Goal: Task Accomplishment & Management: Use online tool/utility

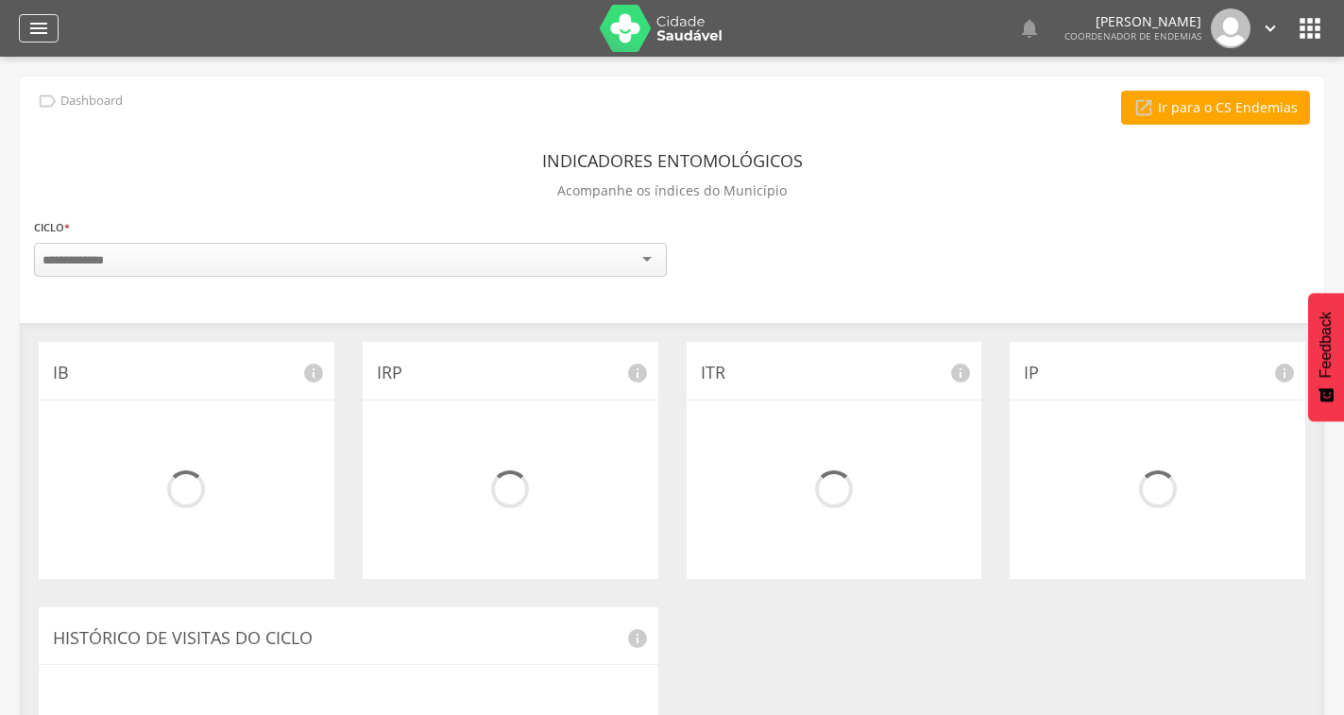
click at [52, 26] on div "" at bounding box center [39, 28] width 40 height 28
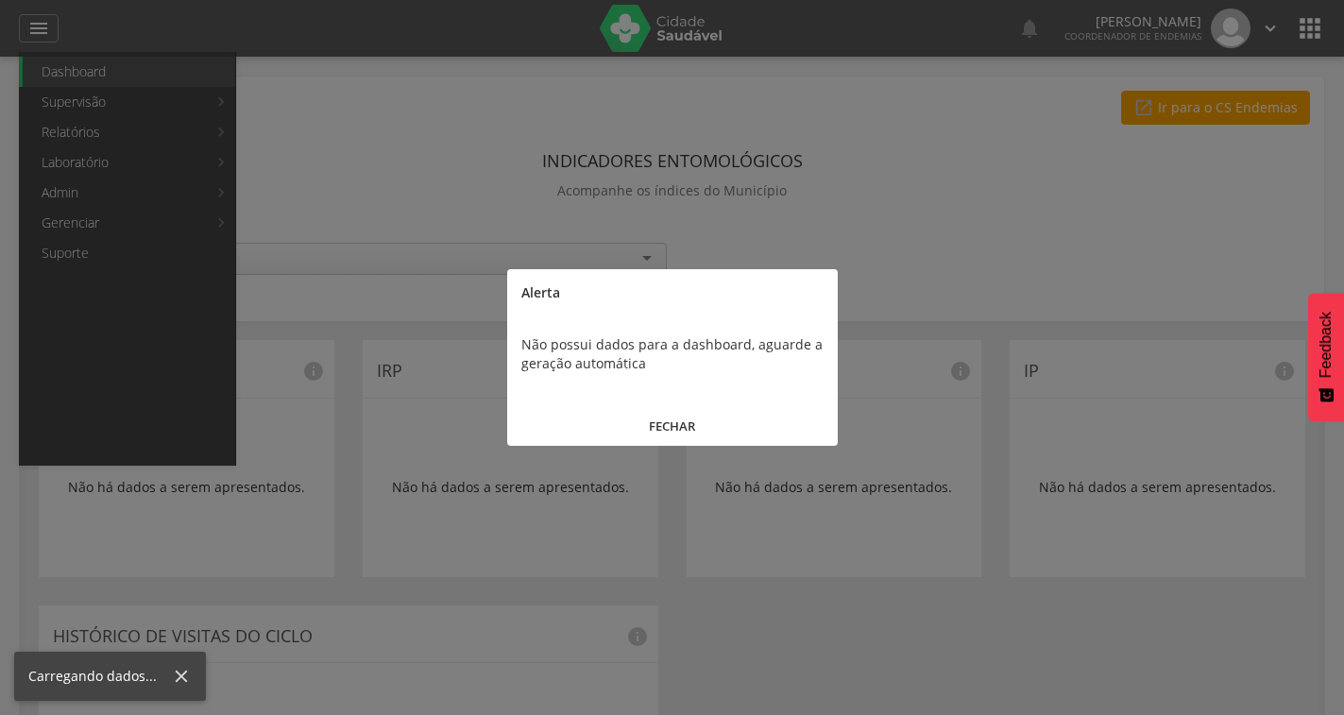
click at [694, 421] on button "FECHAR" at bounding box center [672, 426] width 330 height 41
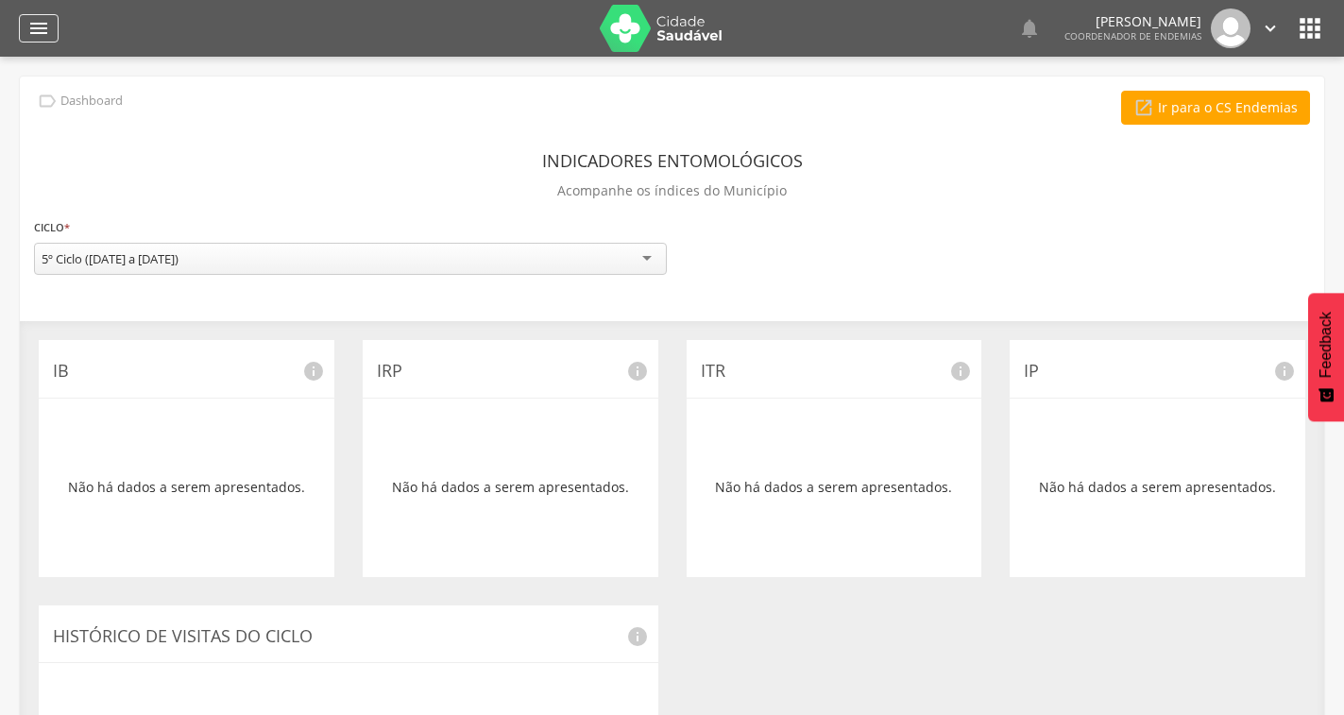
click at [34, 17] on icon "" at bounding box center [38, 28] width 23 height 23
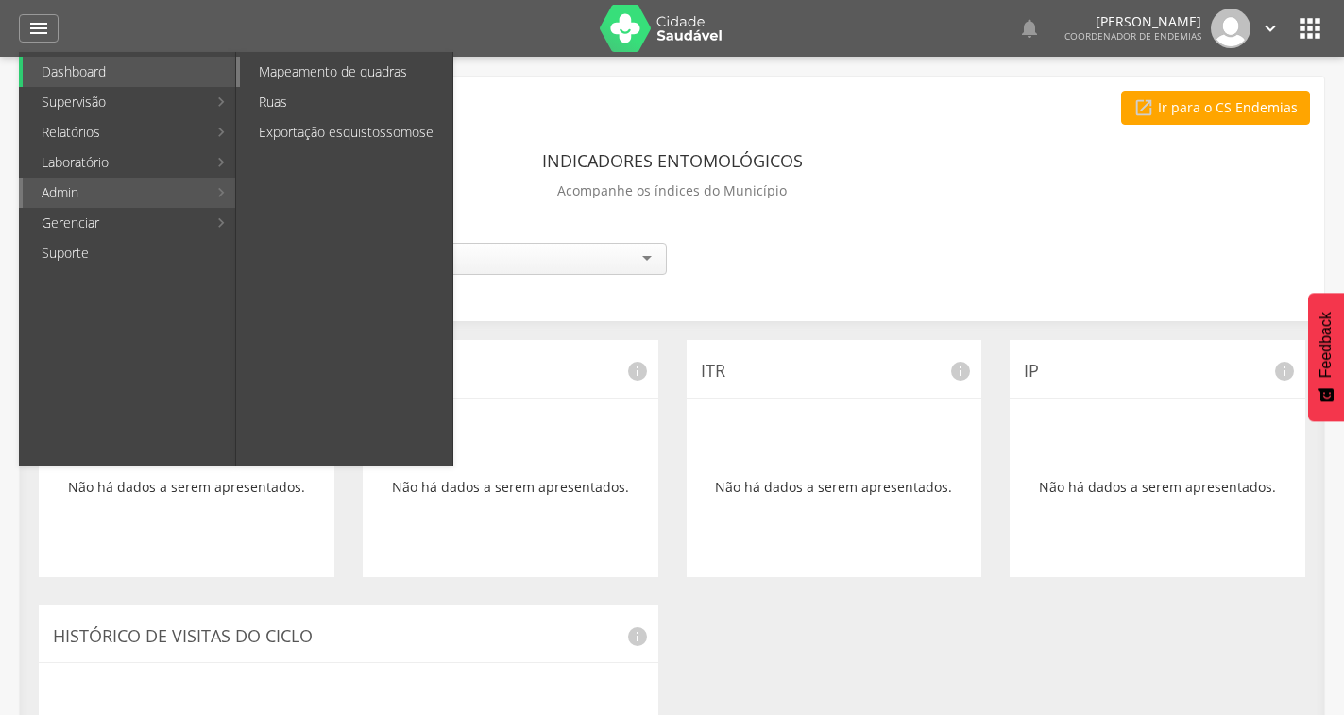
click at [292, 83] on link "Mapeamento de quadras" at bounding box center [346, 72] width 212 height 30
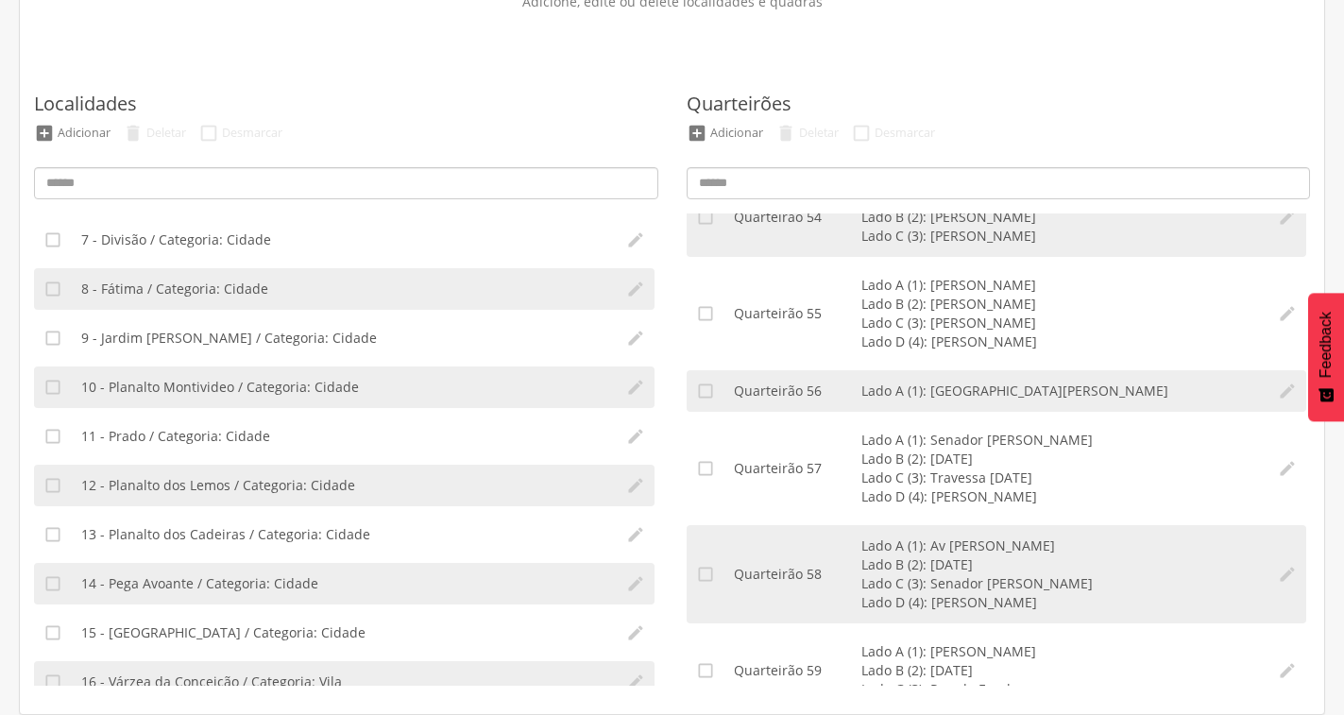
scroll to position [461, 0]
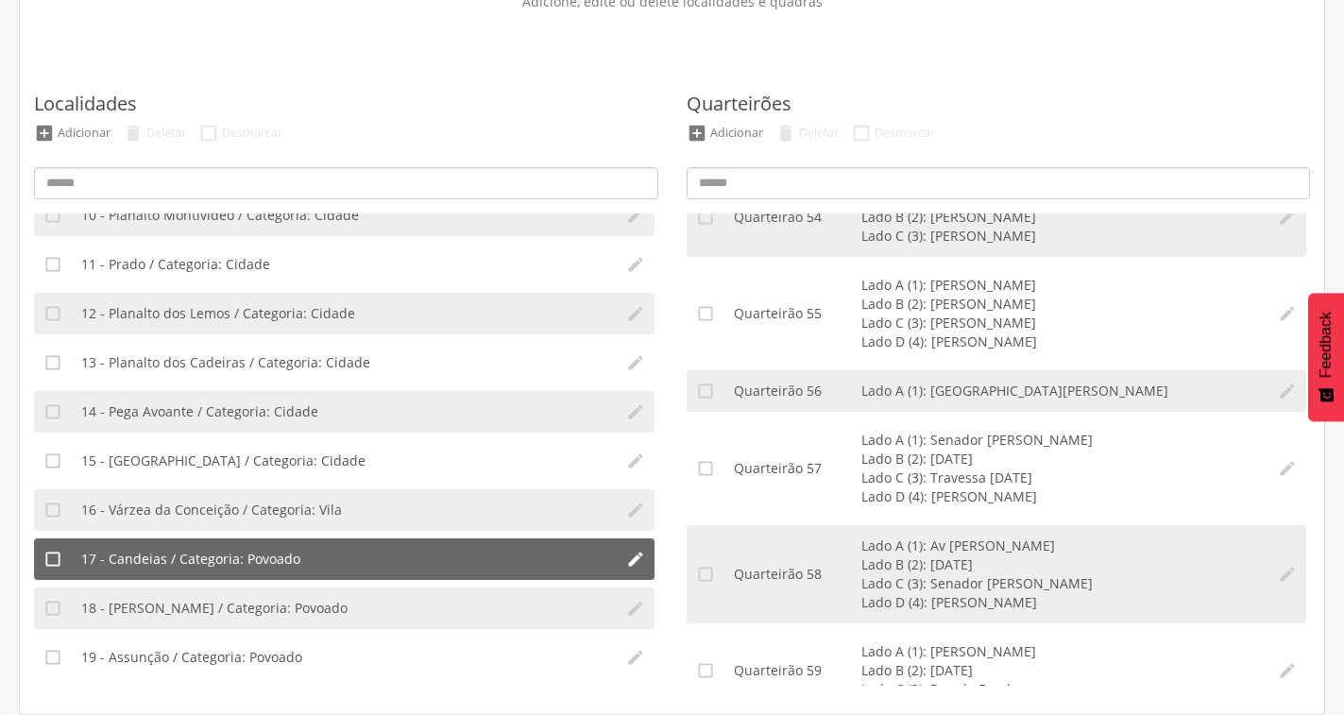
click at [220, 565] on span "17 - Candeias / Categoria: Povoado" at bounding box center [190, 559] width 219 height 19
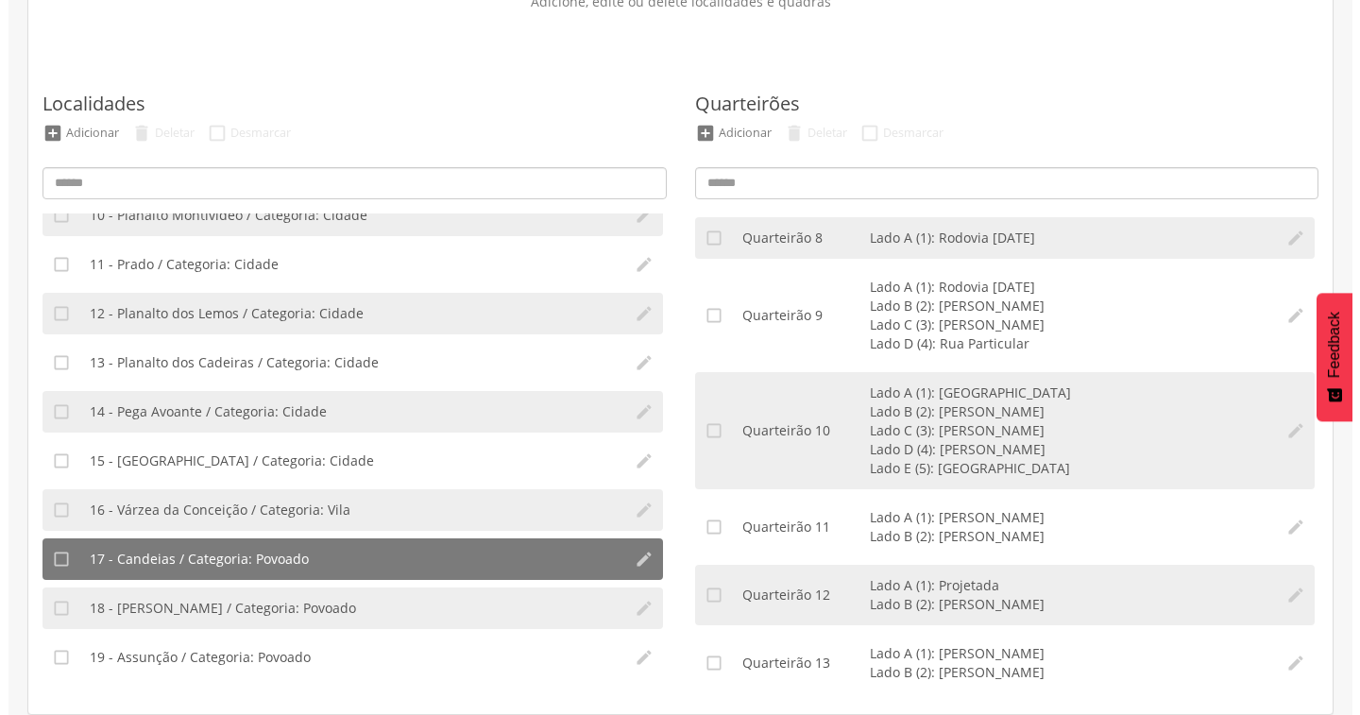
scroll to position [676, 0]
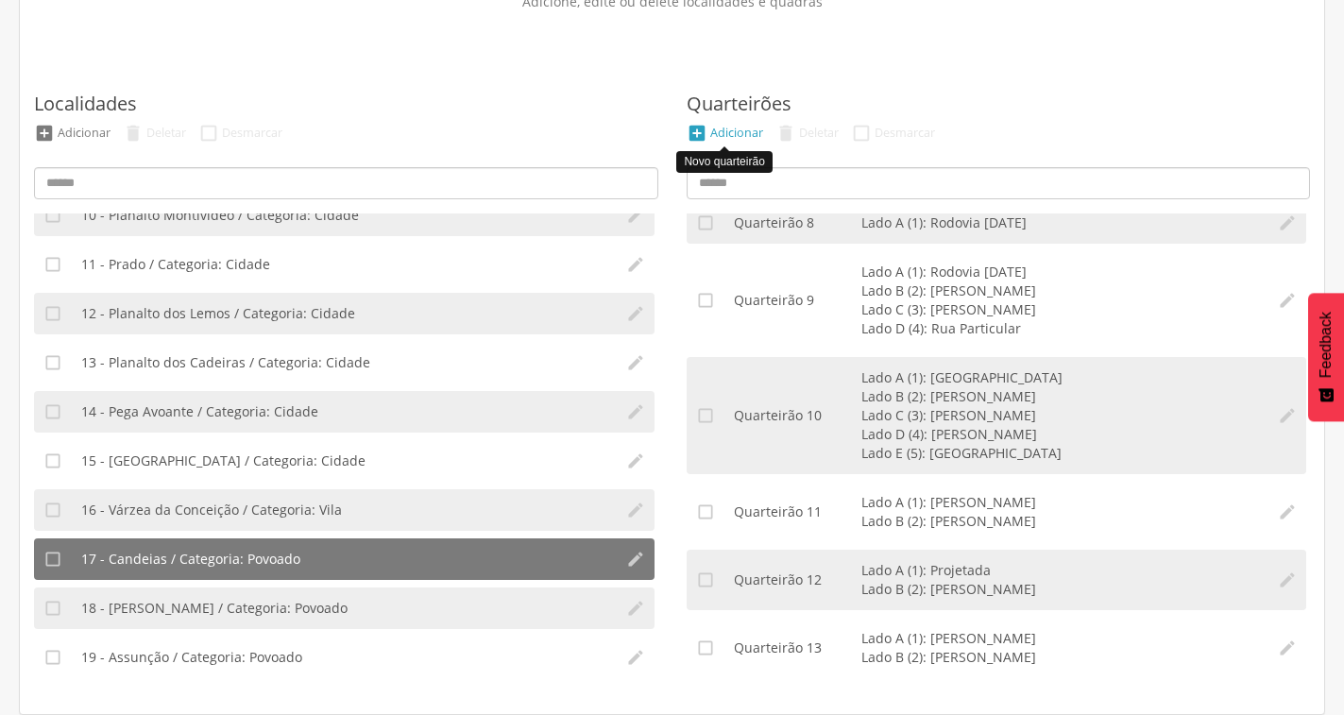
click at [710, 137] on div "Adicionar" at bounding box center [736, 133] width 53 height 16
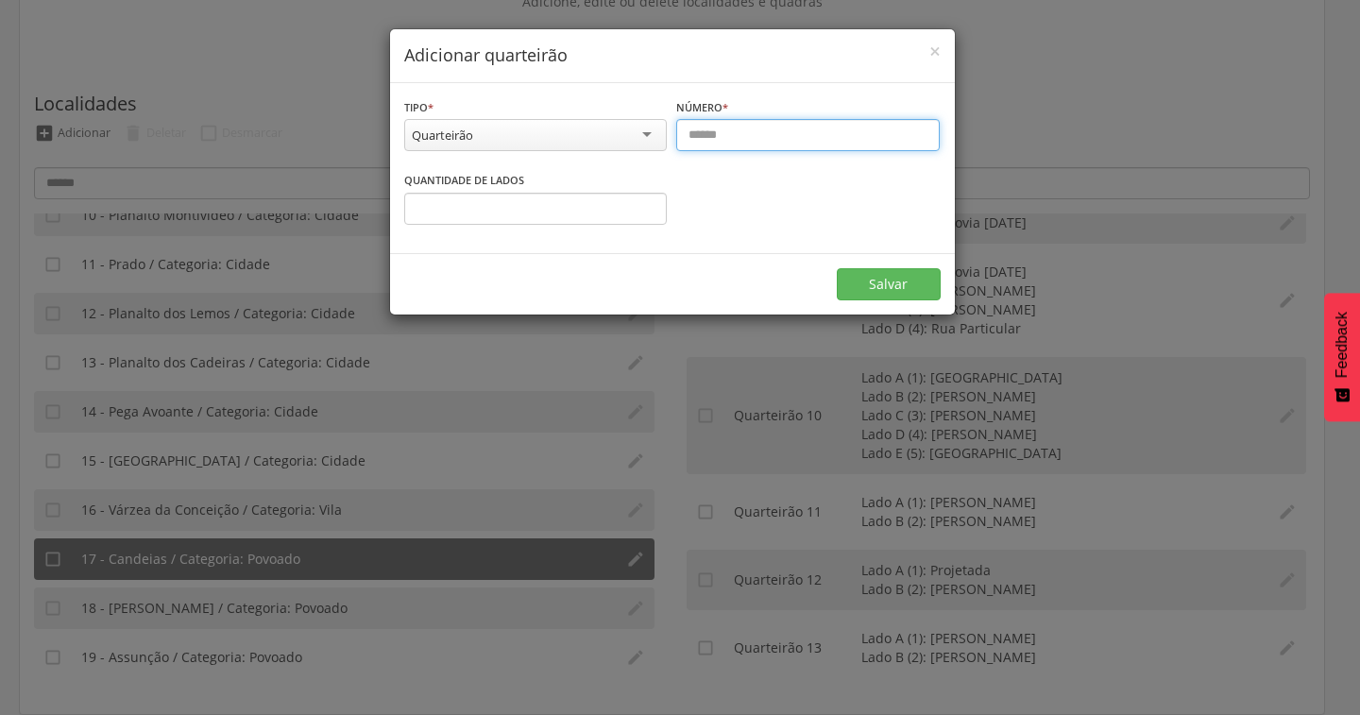
click at [734, 130] on input "text" at bounding box center [807, 135] width 263 height 32
type input "**"
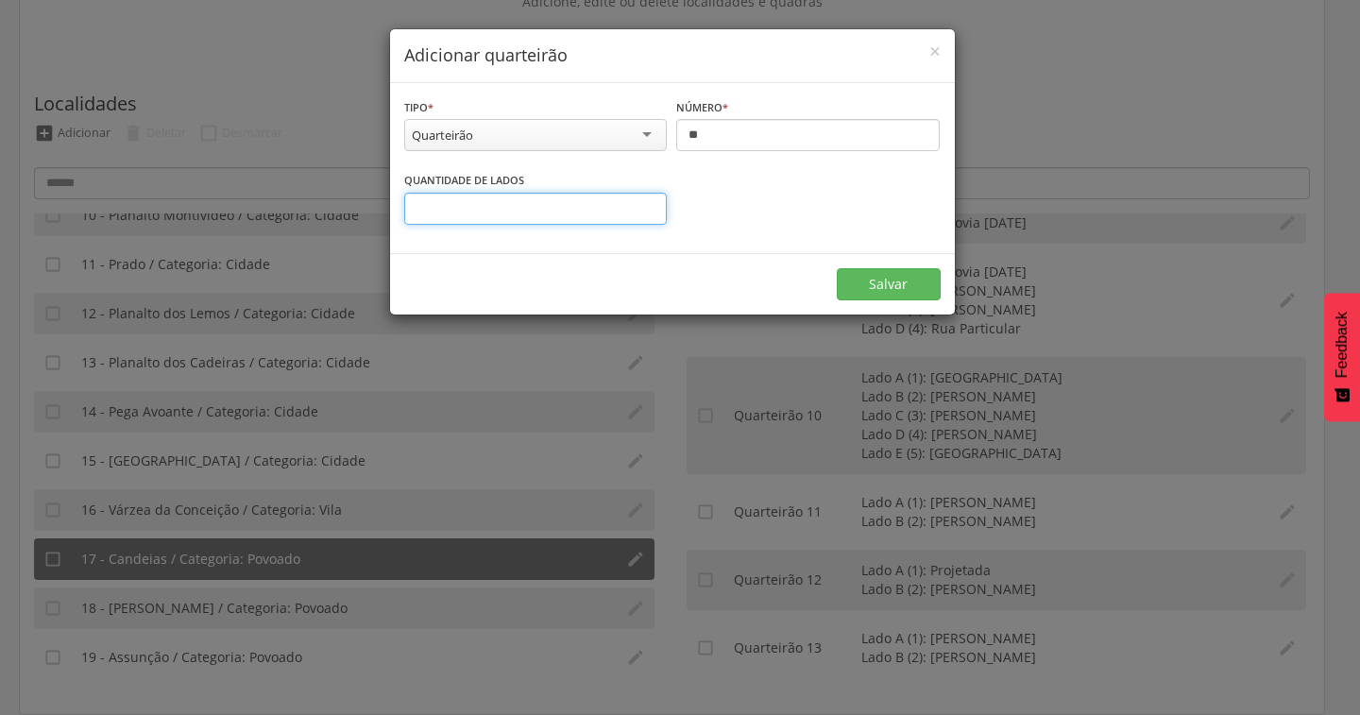
click at [571, 208] on input "number" at bounding box center [535, 209] width 263 height 32
click at [649, 203] on input "*" at bounding box center [535, 209] width 263 height 32
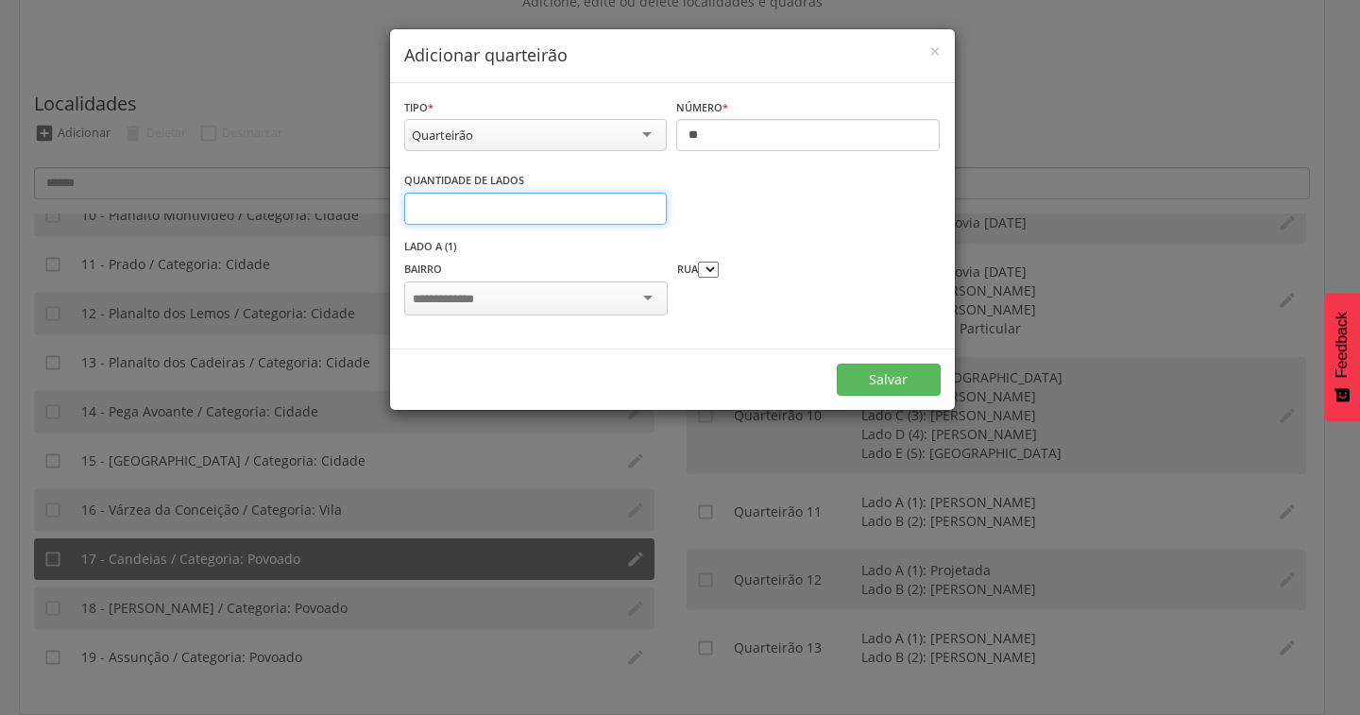
type input "*"
click at [648, 203] on input "*" at bounding box center [535, 209] width 263 height 32
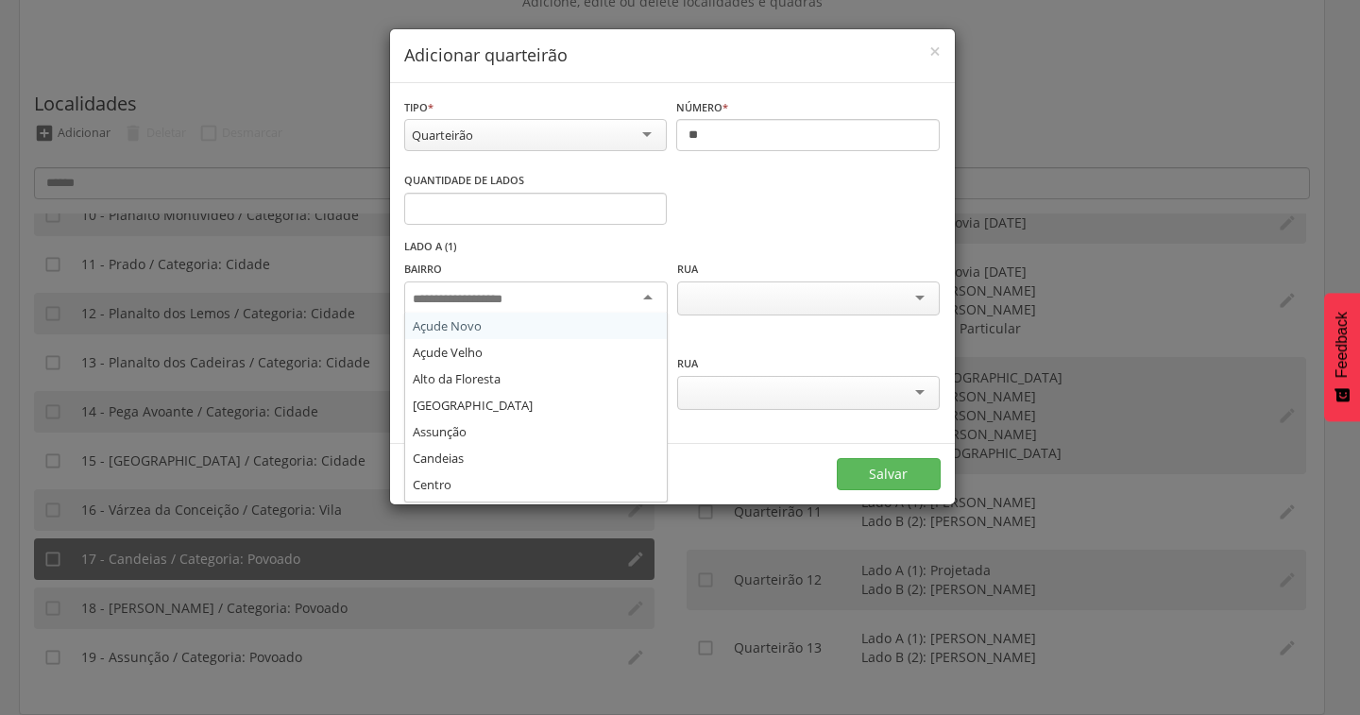
click at [655, 299] on div at bounding box center [535, 298] width 263 height 34
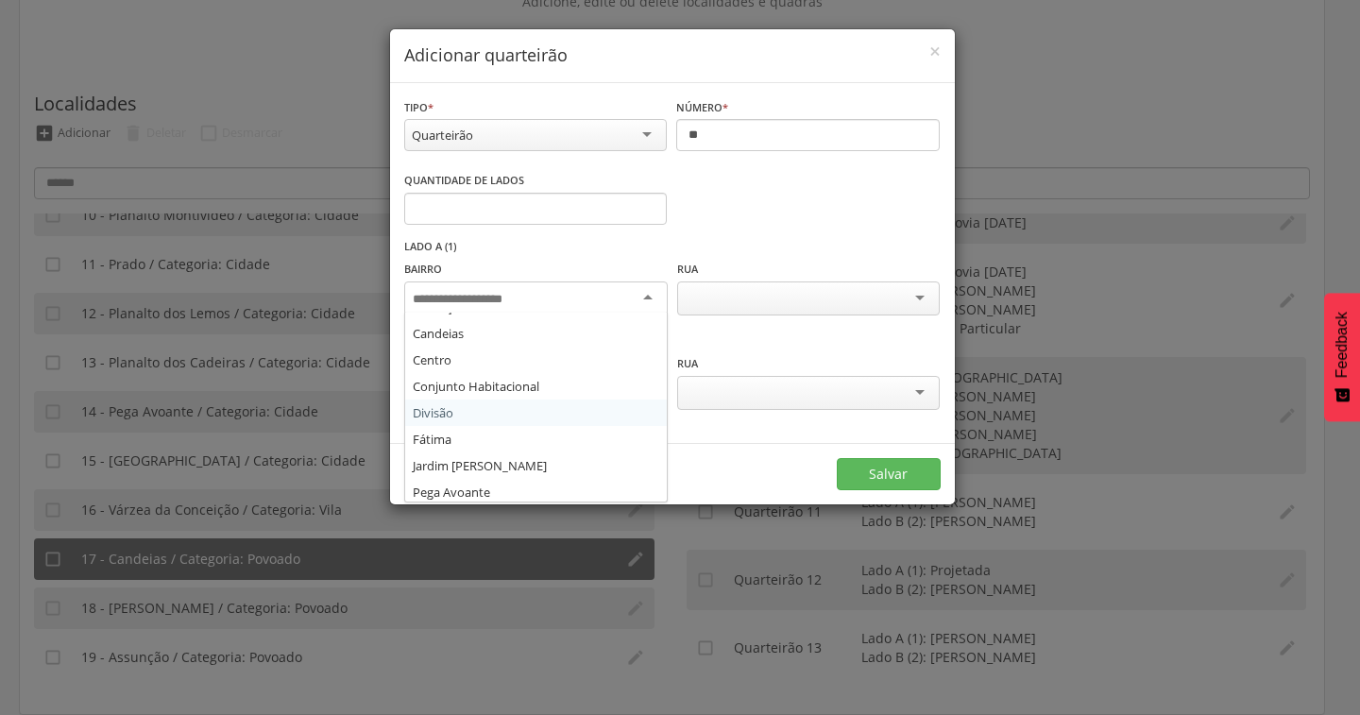
scroll to position [30, 0]
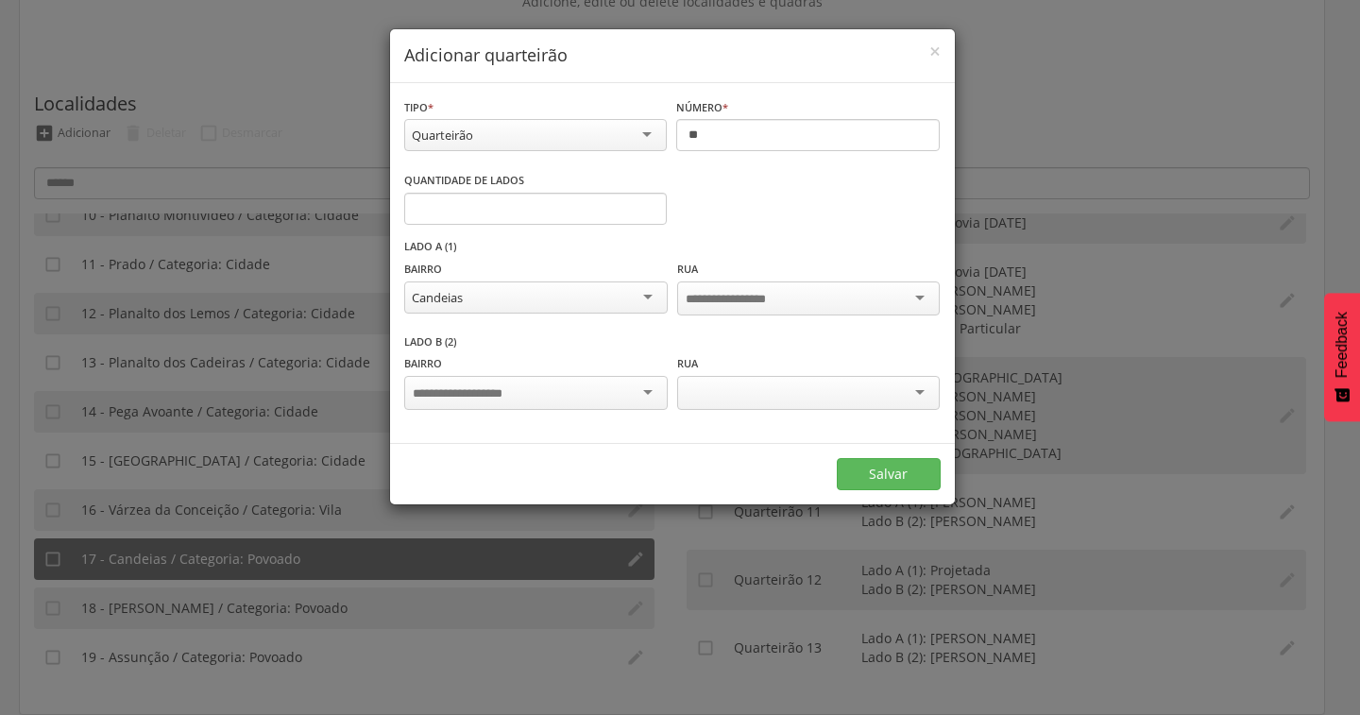
click at [625, 394] on div at bounding box center [535, 393] width 263 height 34
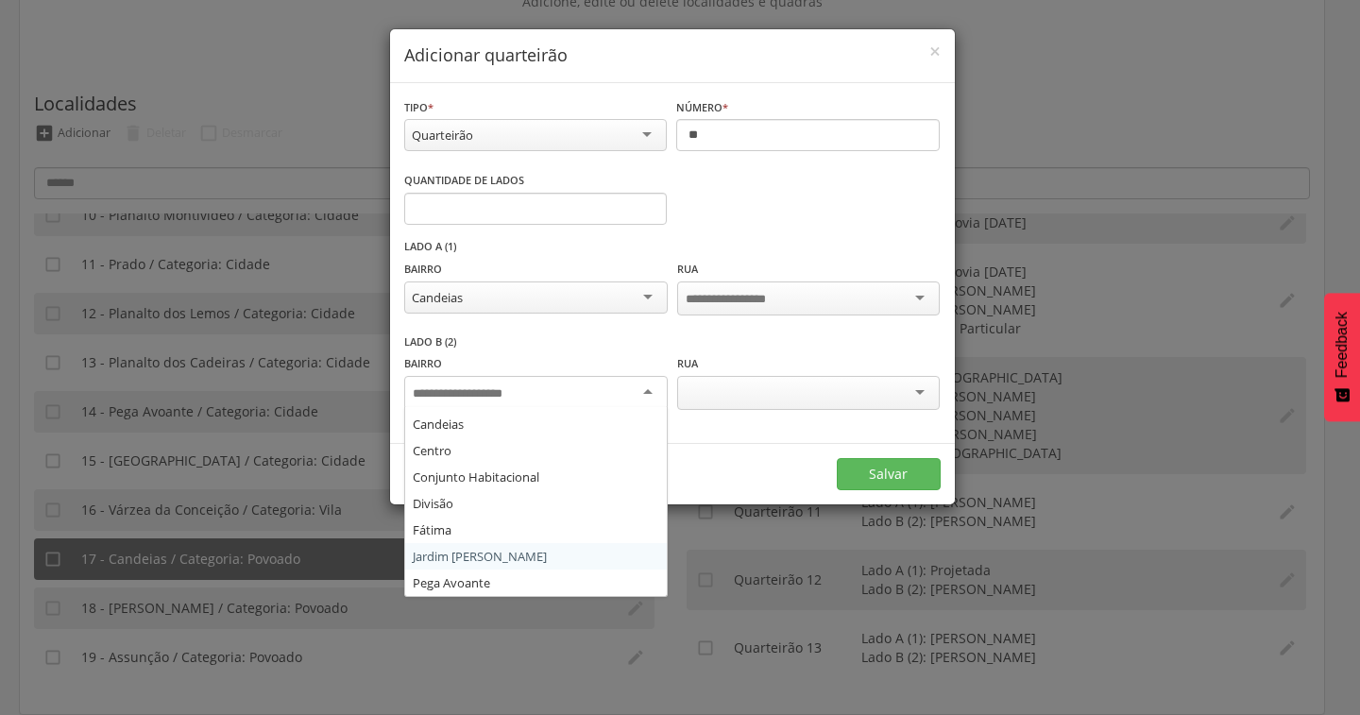
scroll to position [94, 0]
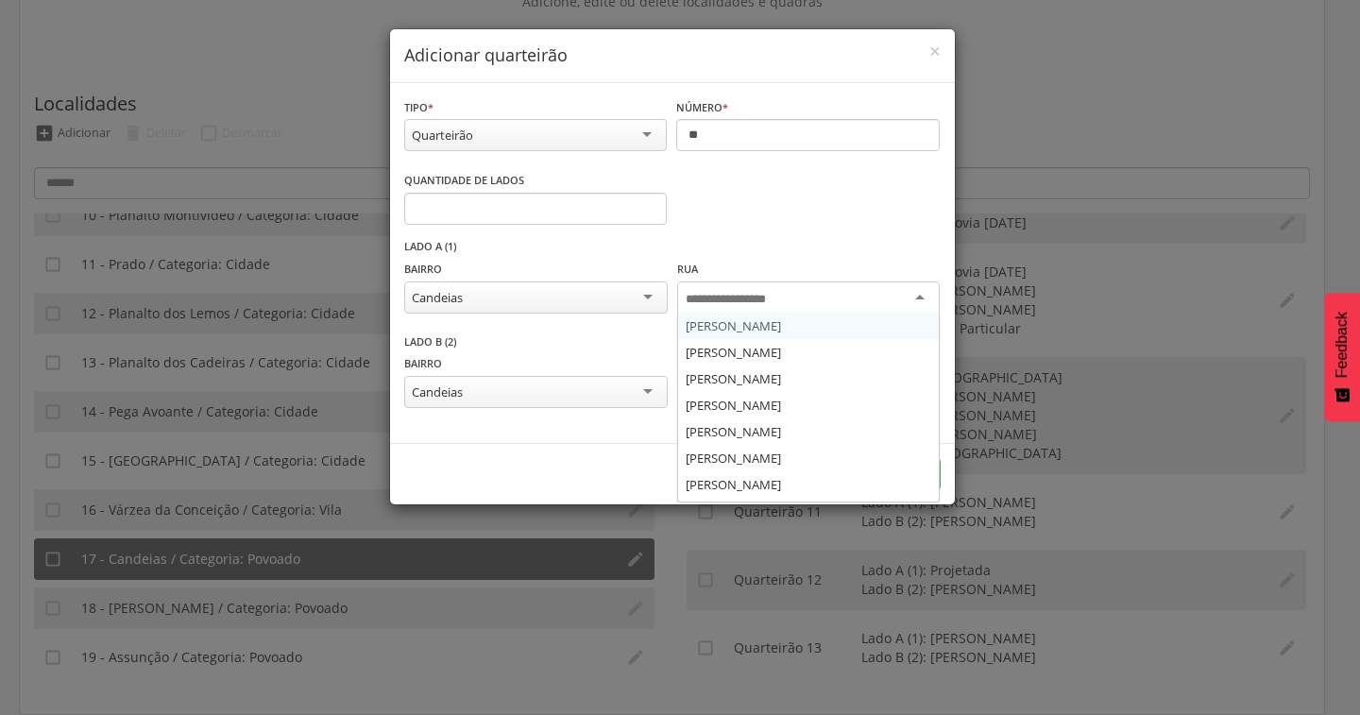
click at [804, 296] on div at bounding box center [808, 298] width 263 height 34
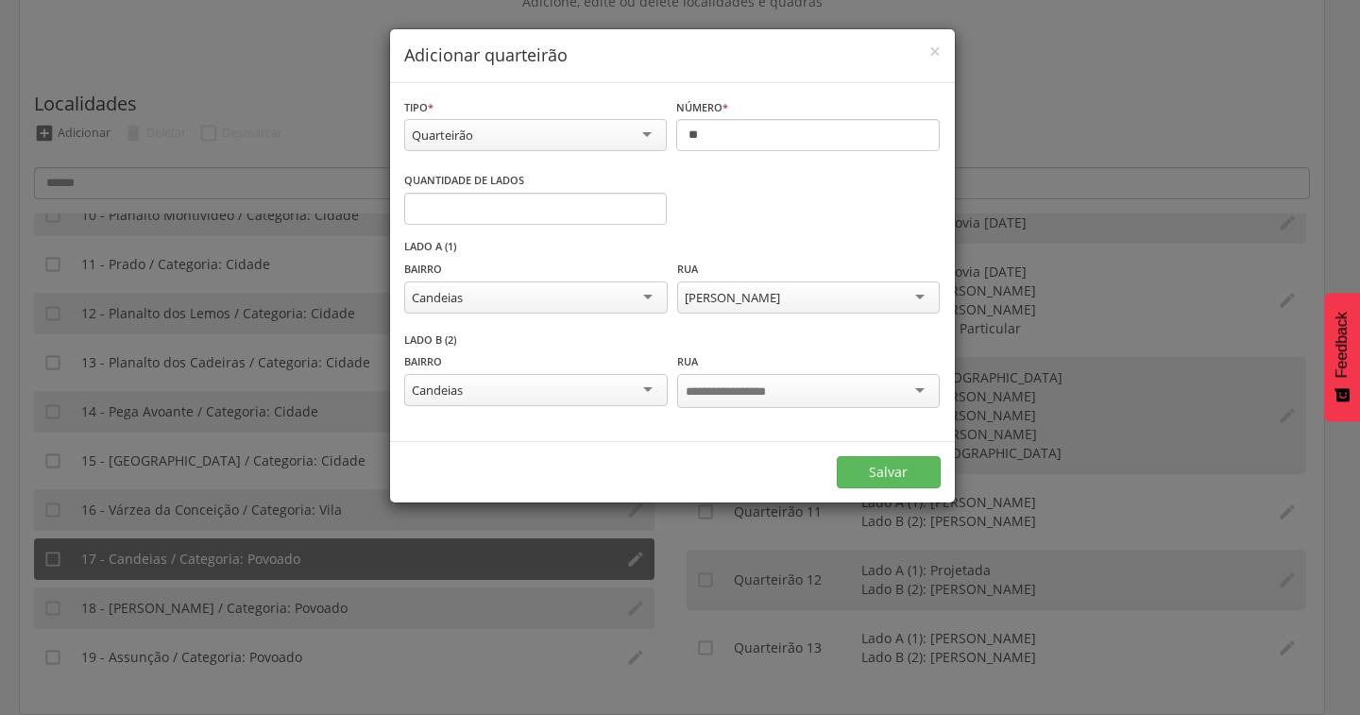
click at [804, 395] on div at bounding box center [808, 391] width 263 height 34
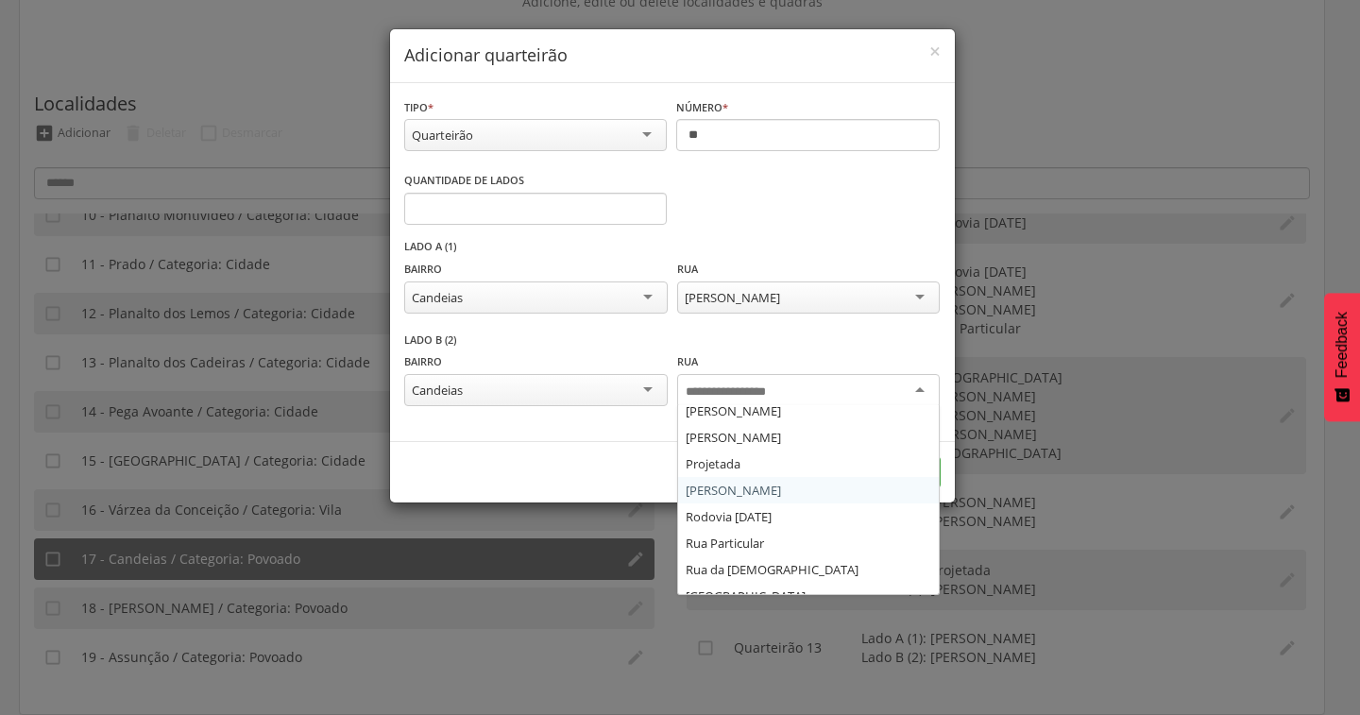
scroll to position [261, 0]
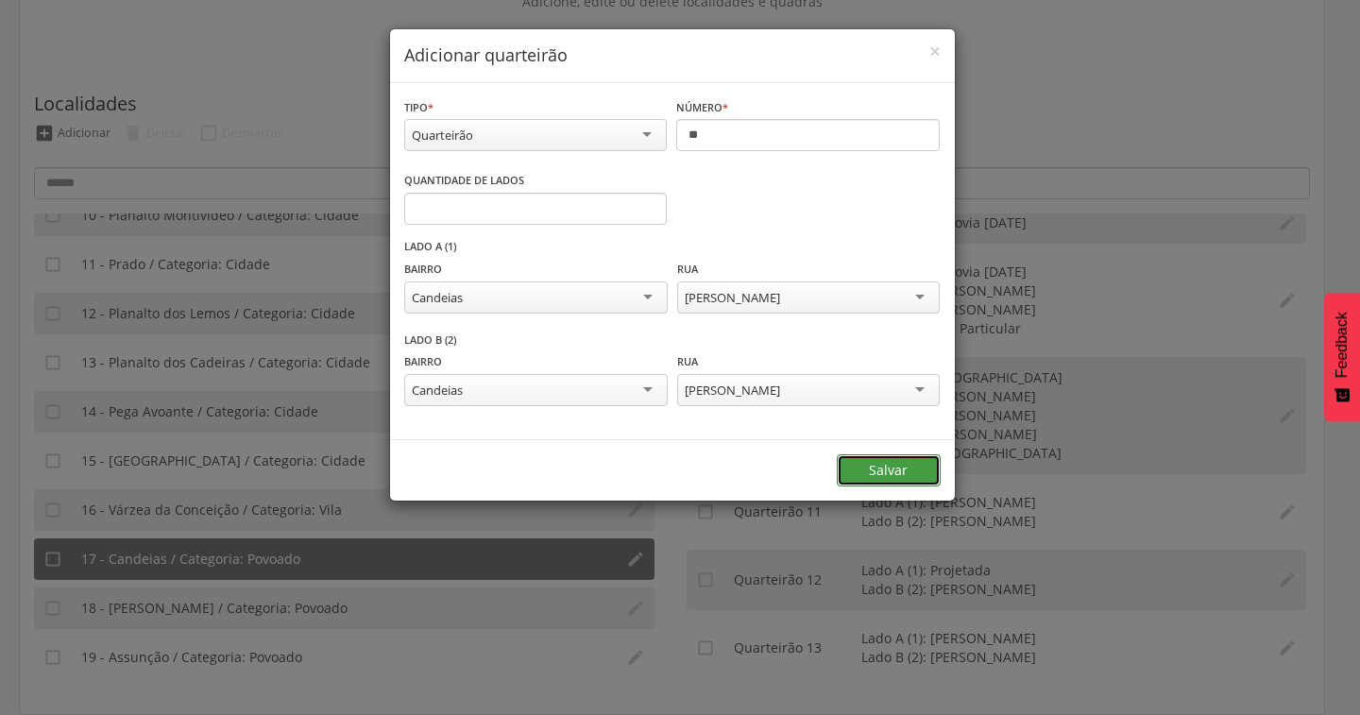
click at [872, 475] on button "Salvar" at bounding box center [889, 470] width 104 height 32
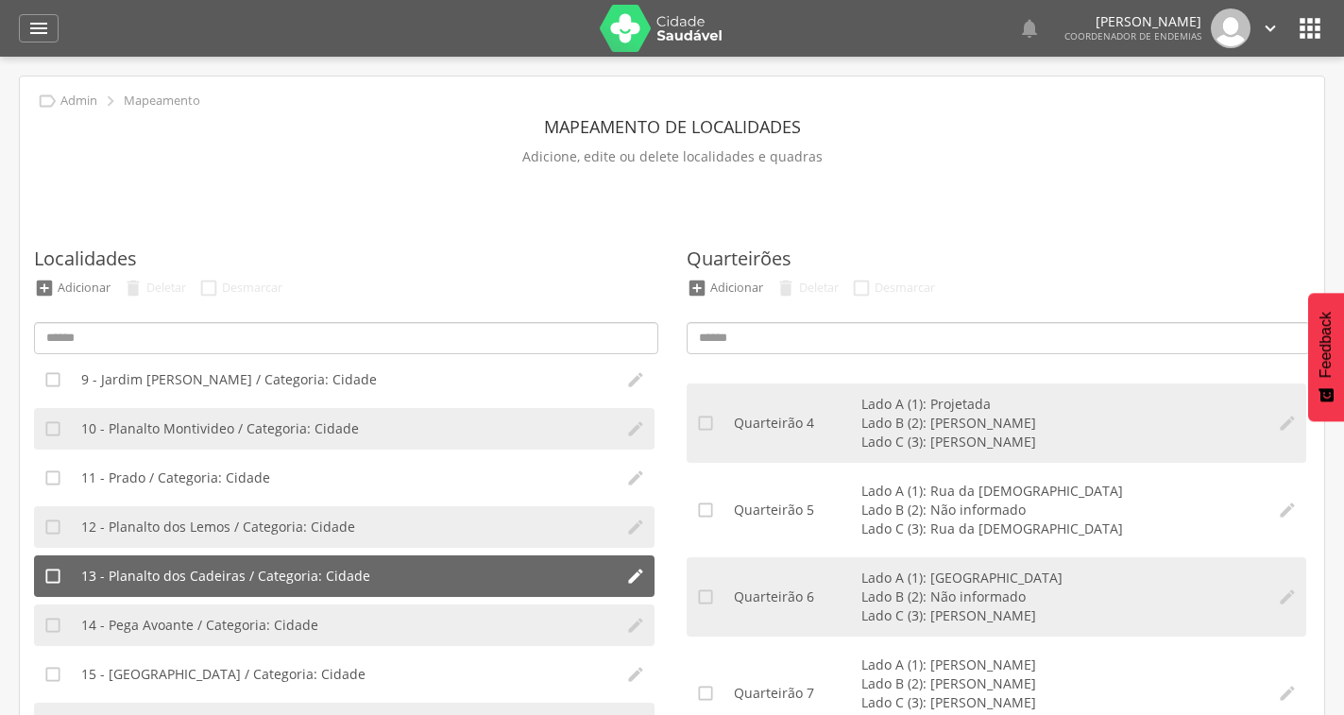
scroll to position [461, 0]
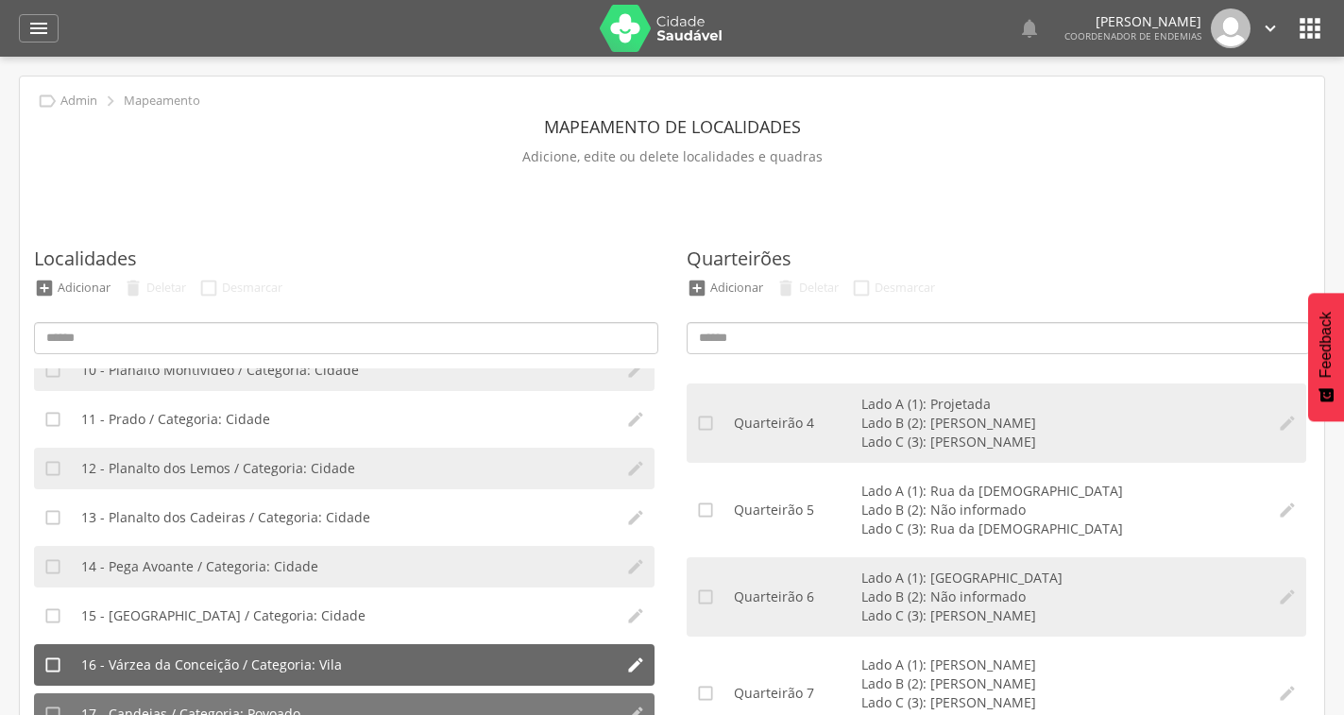
click at [239, 659] on span "16 - Várzea da Conceição / Categoria: Vila" at bounding box center [211, 664] width 261 height 19
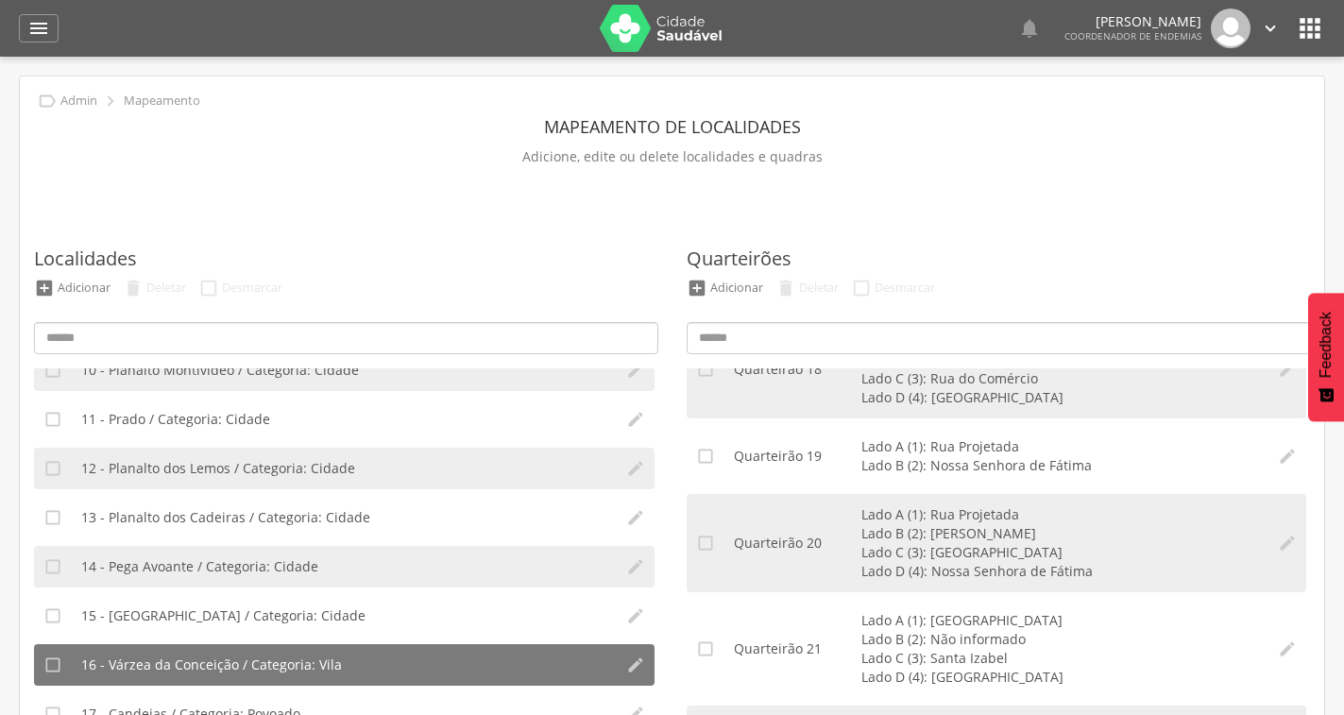
scroll to position [1322, 0]
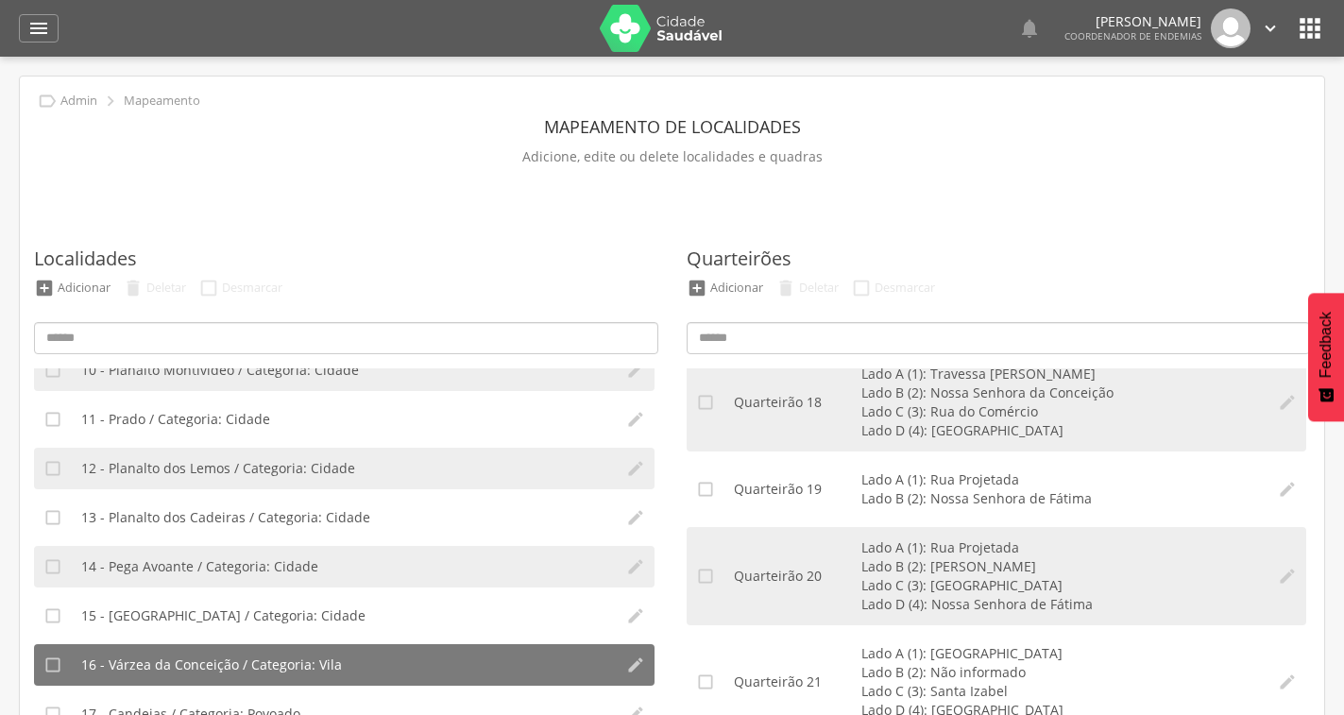
click at [652, 20] on img at bounding box center [661, 28] width 123 height 47
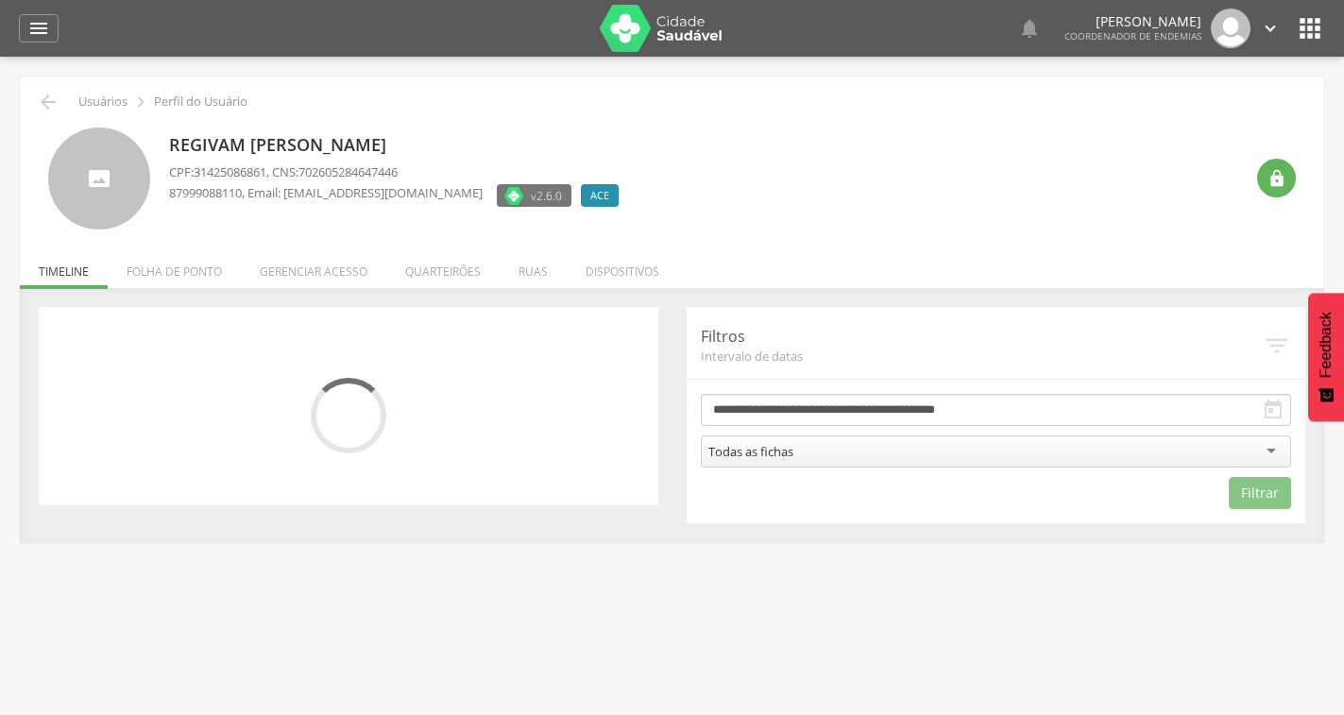
click at [469, 265] on li "Quarteirões" at bounding box center [442, 267] width 113 height 44
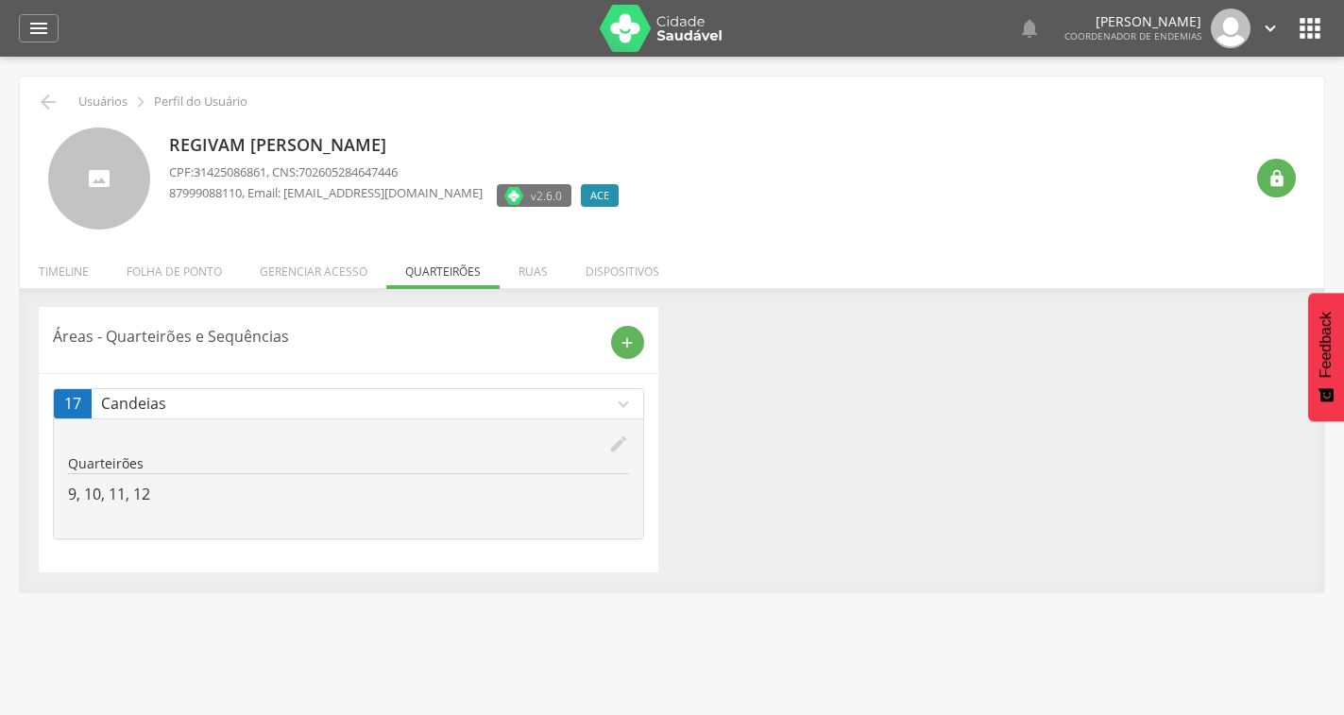
click at [615, 439] on icon "edit" at bounding box center [618, 443] width 21 height 21
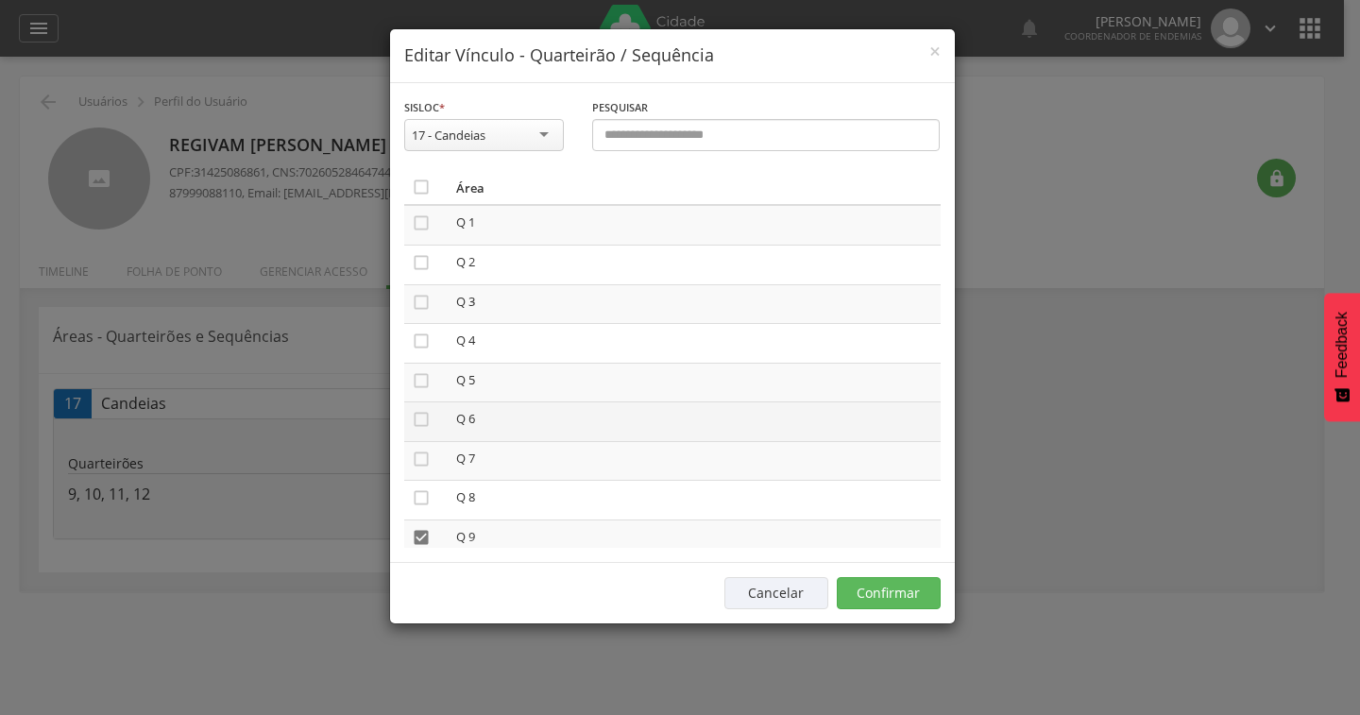
scroll to position [226, 0]
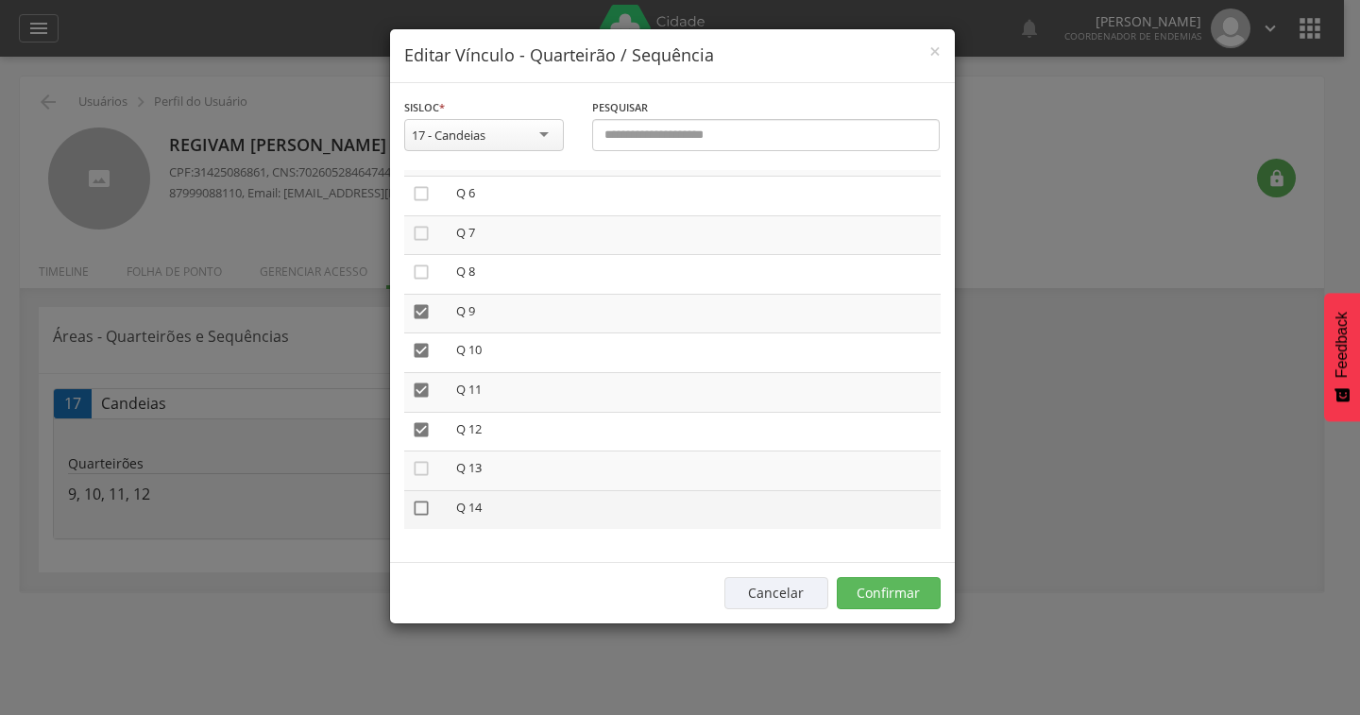
click at [419, 507] on icon "" at bounding box center [421, 508] width 19 height 19
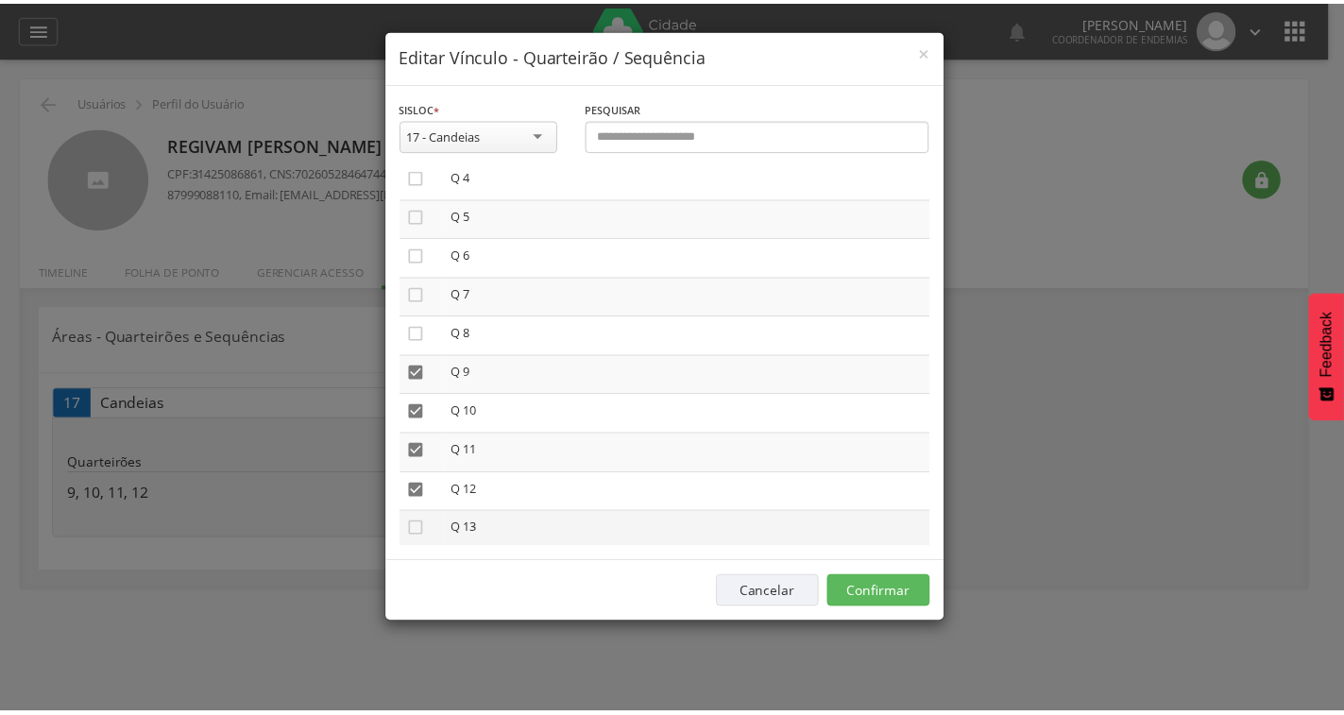
scroll to position [37, 0]
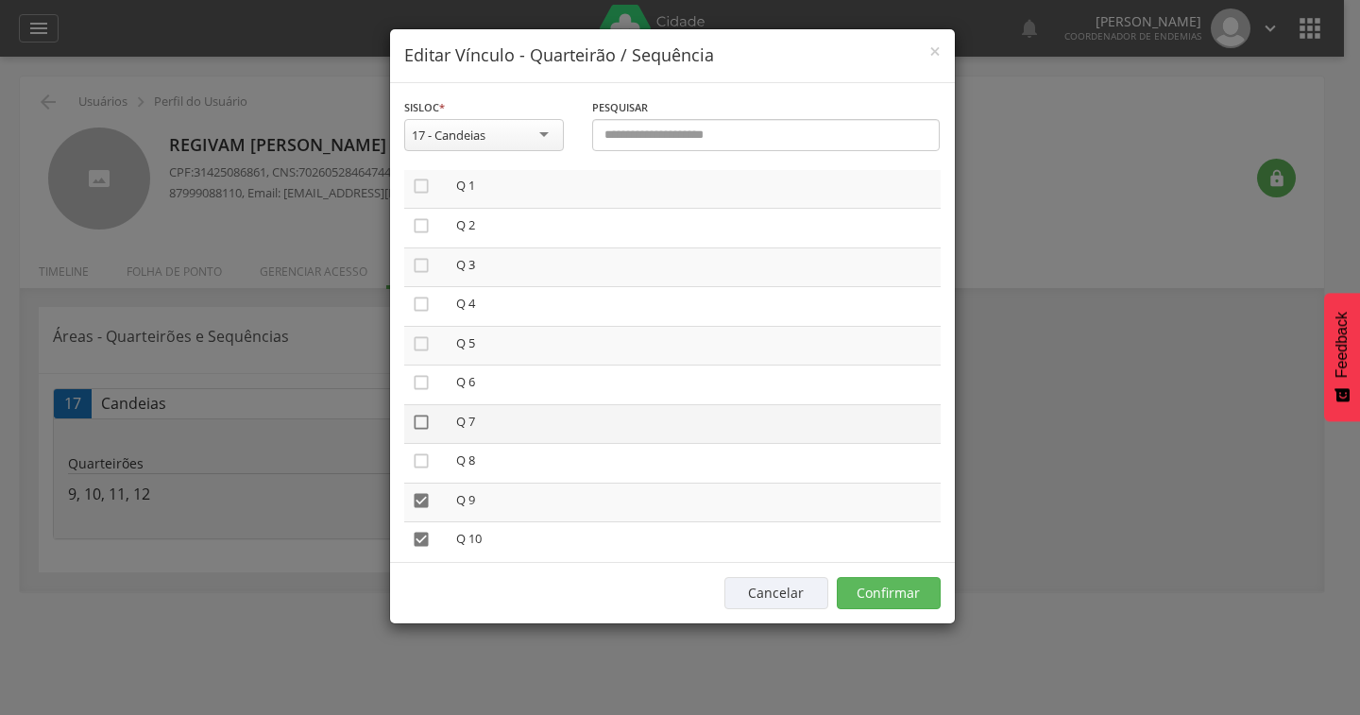
click at [413, 415] on icon "" at bounding box center [421, 422] width 19 height 19
click at [874, 572] on div "Cancelar Confirmar" at bounding box center [672, 592] width 565 height 61
click at [884, 592] on button "Confirmar" at bounding box center [889, 593] width 104 height 32
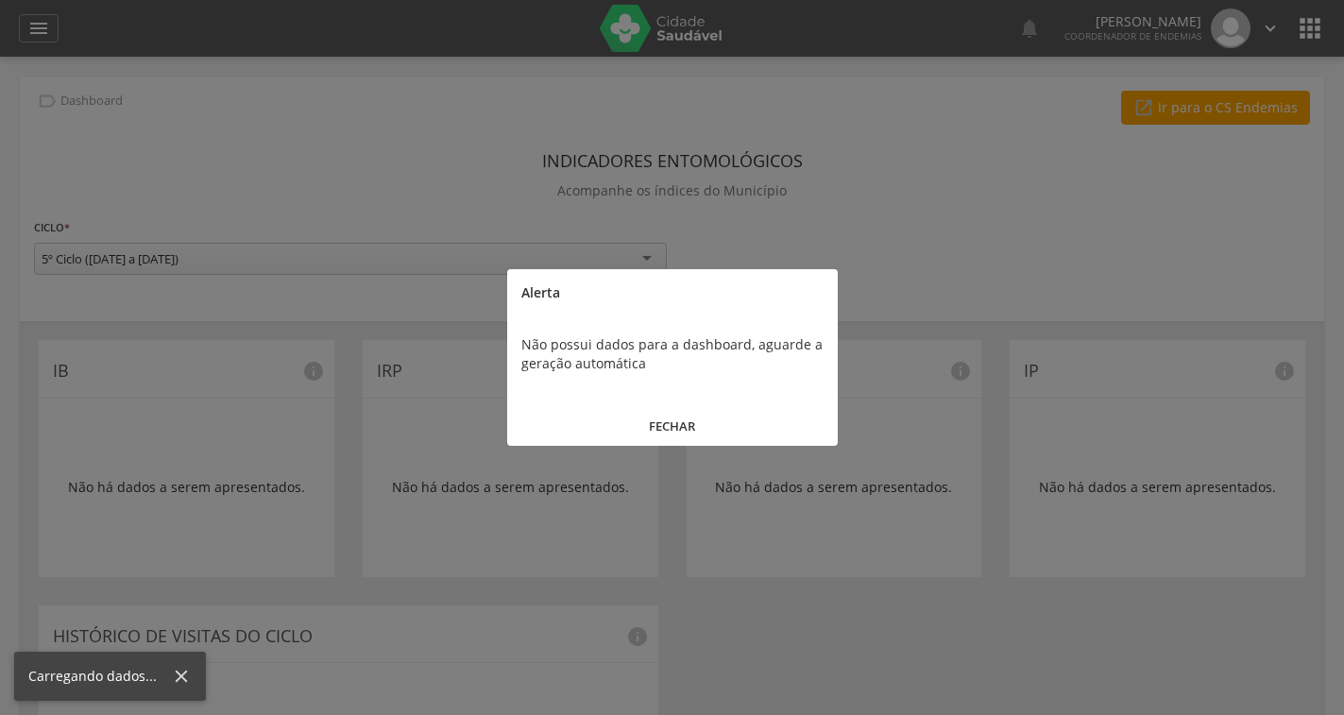
click at [696, 429] on button "FECHAR" at bounding box center [672, 426] width 330 height 41
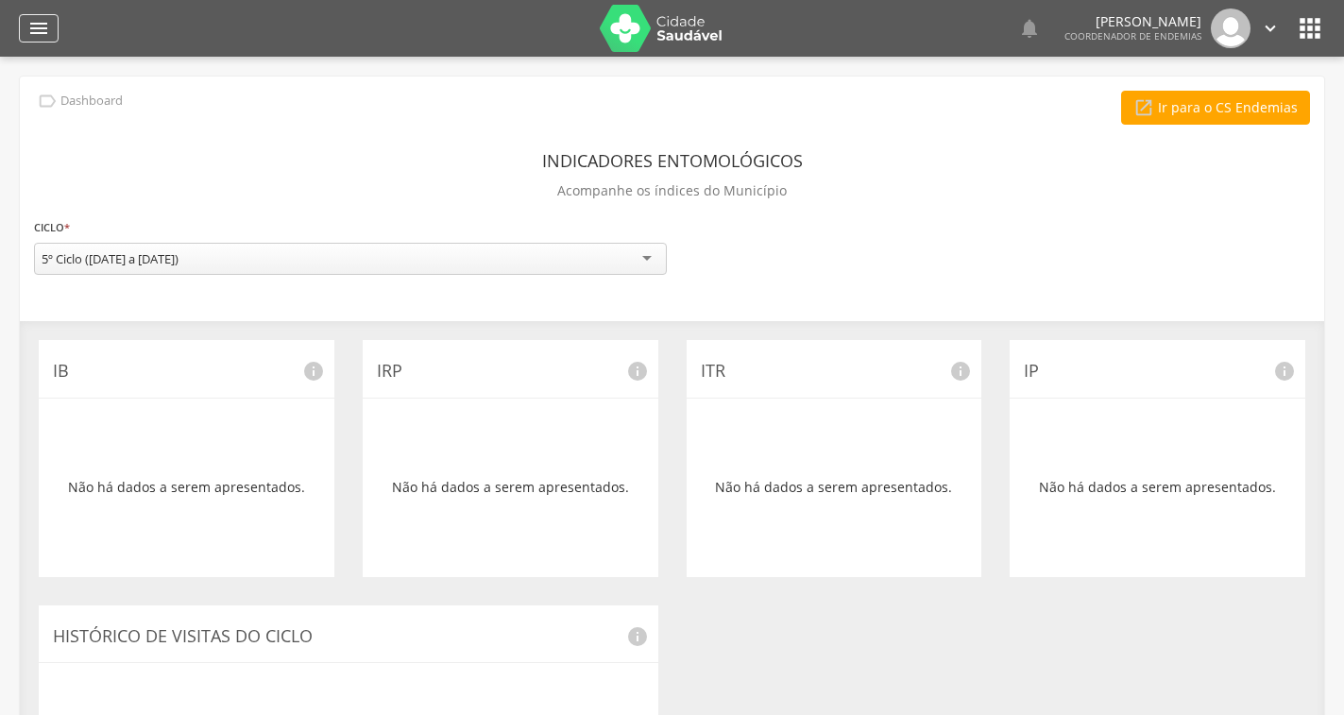
click at [45, 18] on icon "" at bounding box center [38, 28] width 23 height 23
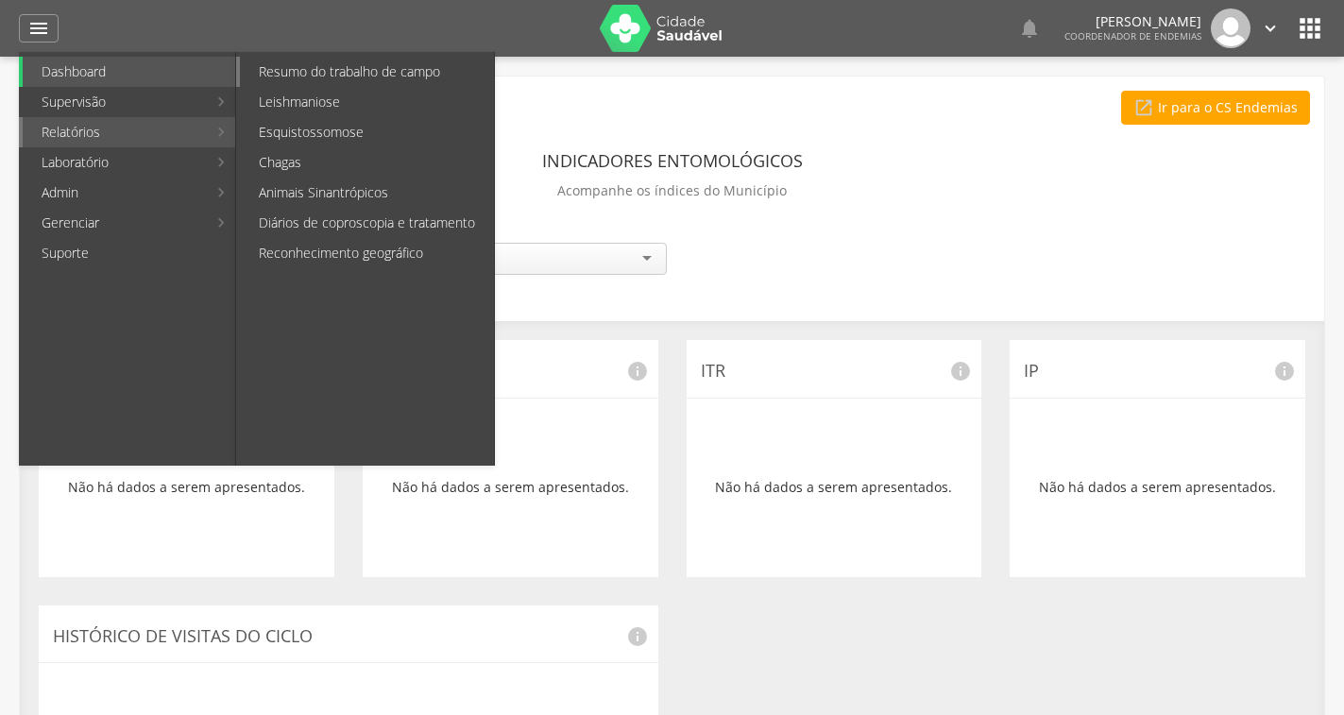
click at [304, 76] on link "Resumo do trabalho de campo" at bounding box center [367, 72] width 254 height 30
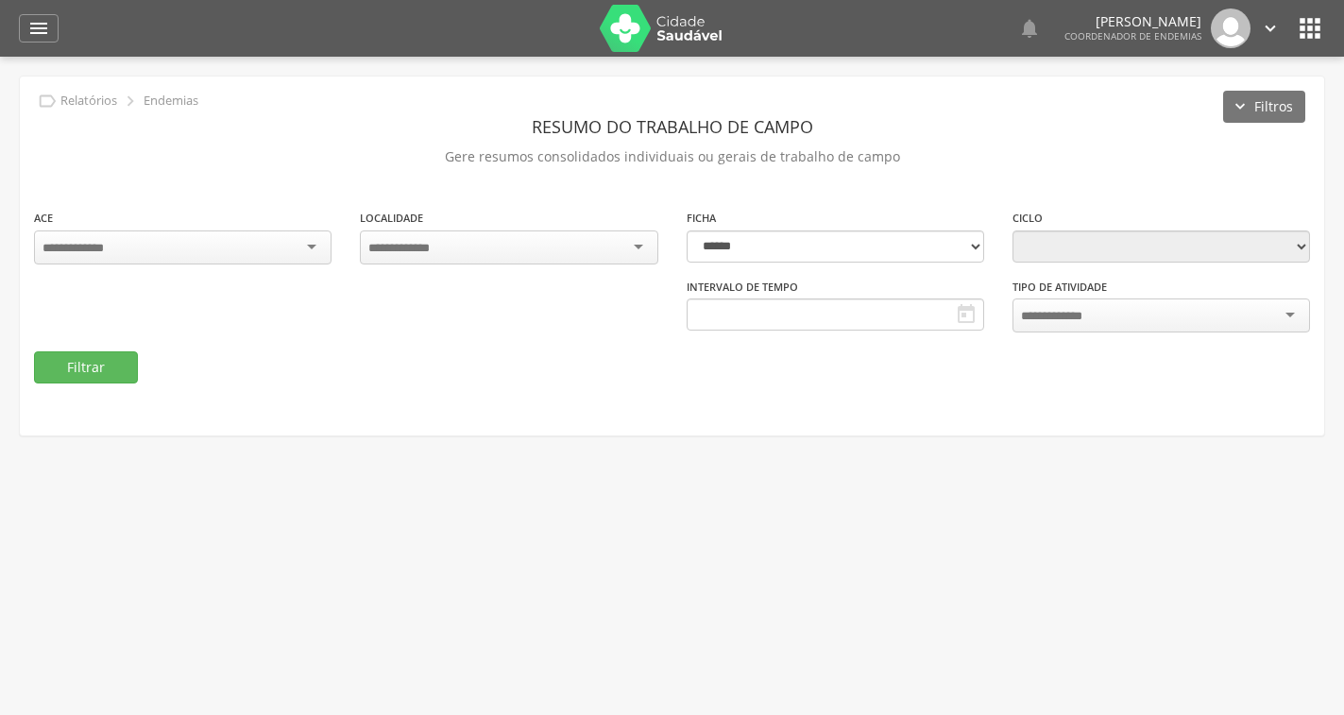
type input "**********"
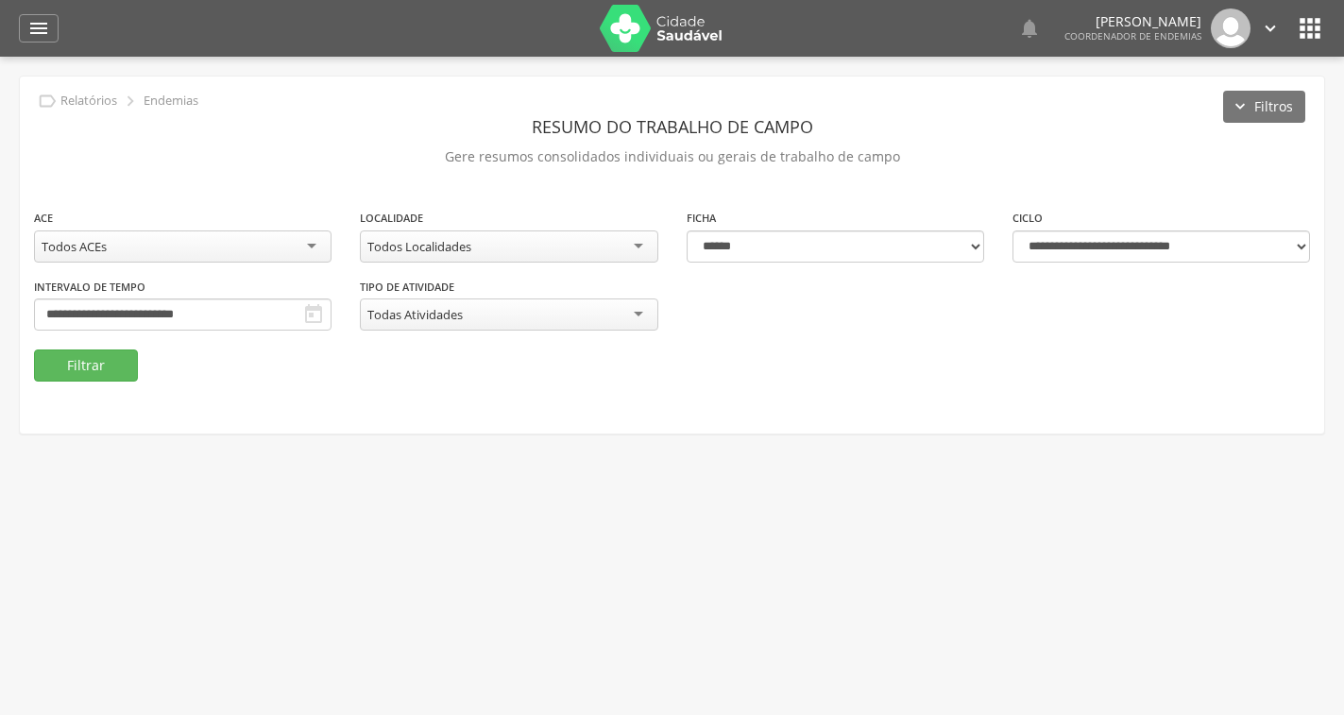
click at [308, 312] on icon "" at bounding box center [313, 314] width 23 height 23
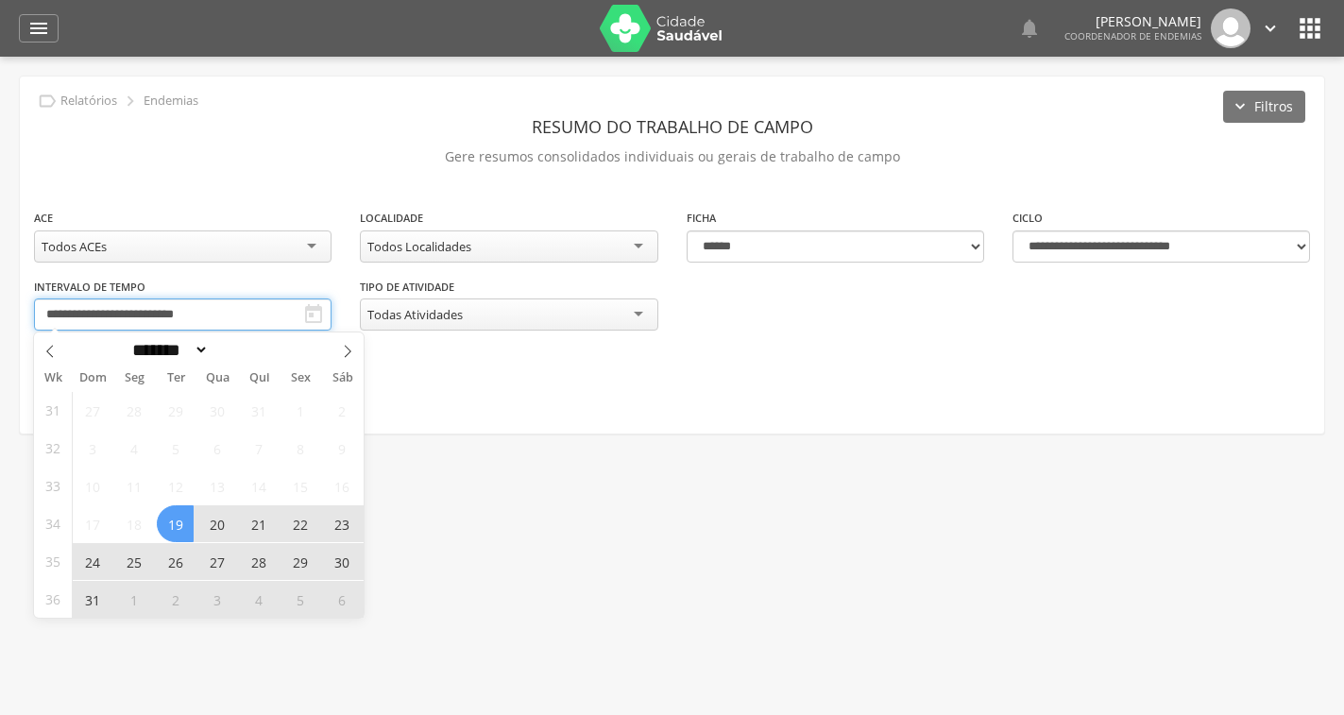
click at [285, 312] on input "**********" at bounding box center [182, 314] width 297 height 32
click at [341, 350] on icon at bounding box center [347, 351] width 13 height 13
select select "*"
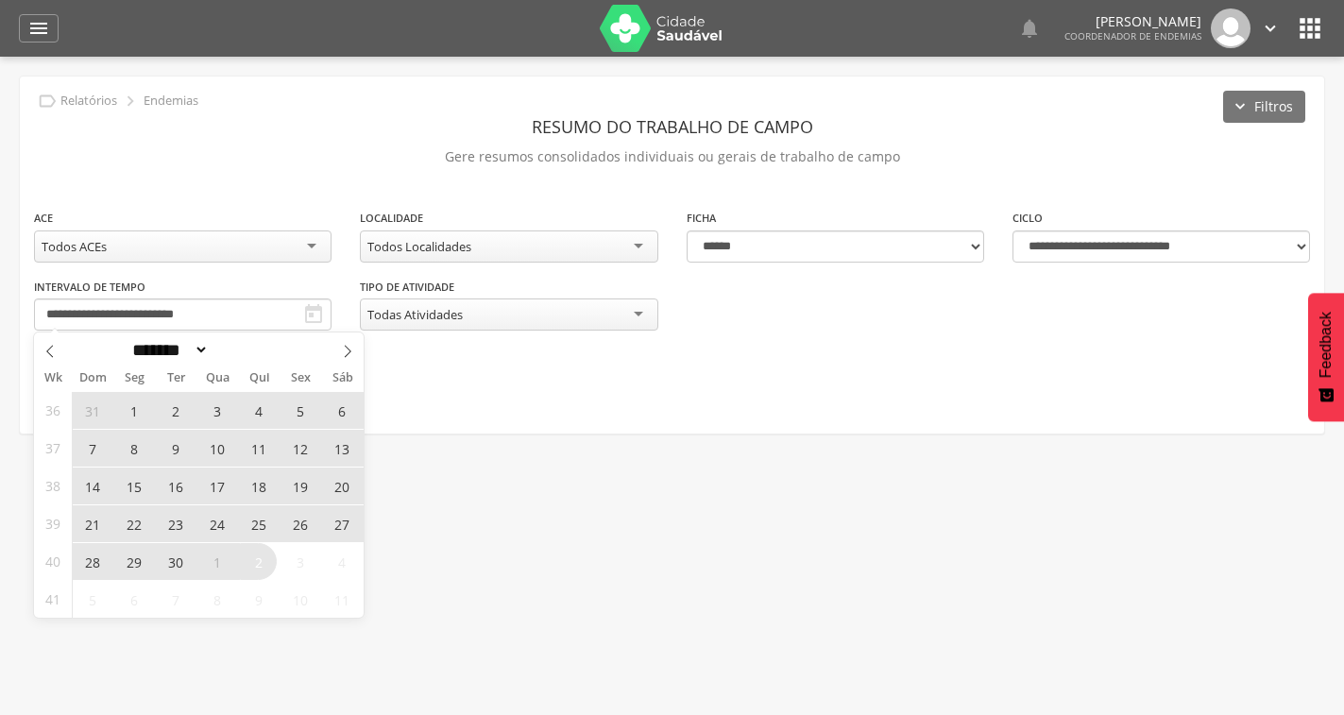
click at [127, 448] on span "8" at bounding box center [133, 448] width 37 height 37
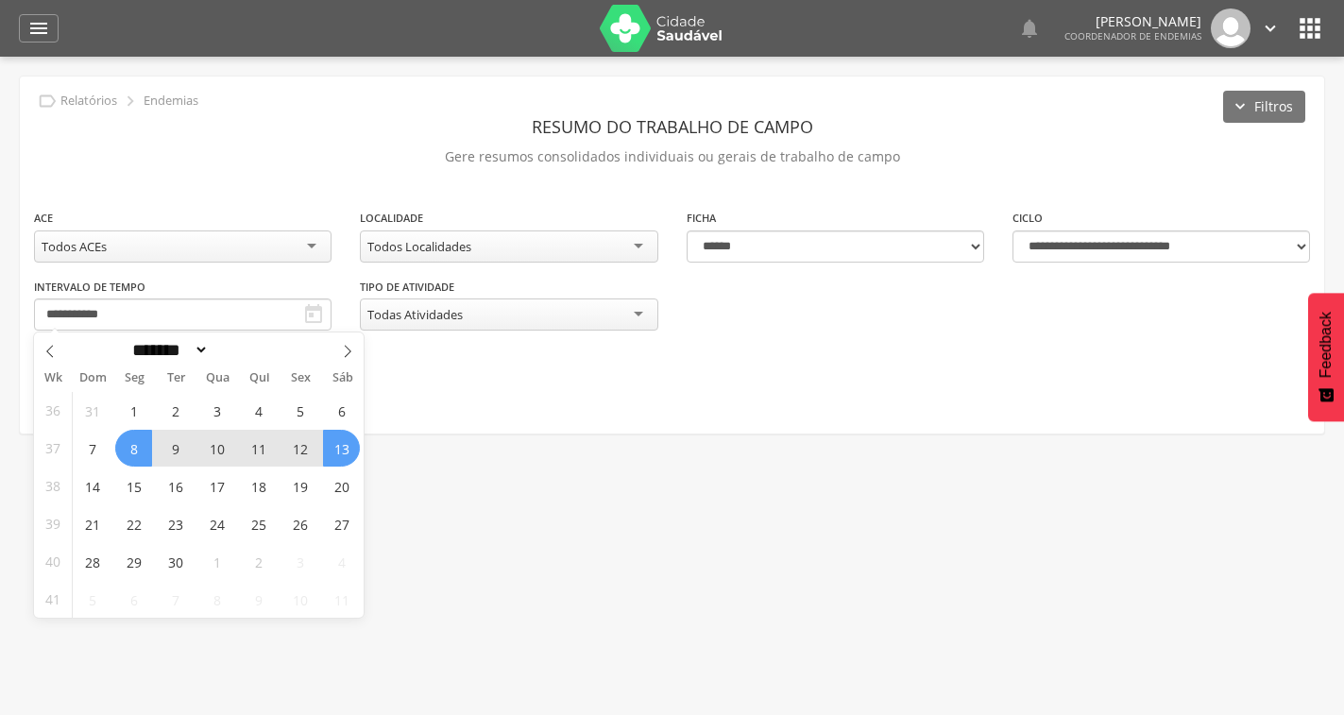
click at [342, 448] on span "13" at bounding box center [341, 448] width 37 height 37
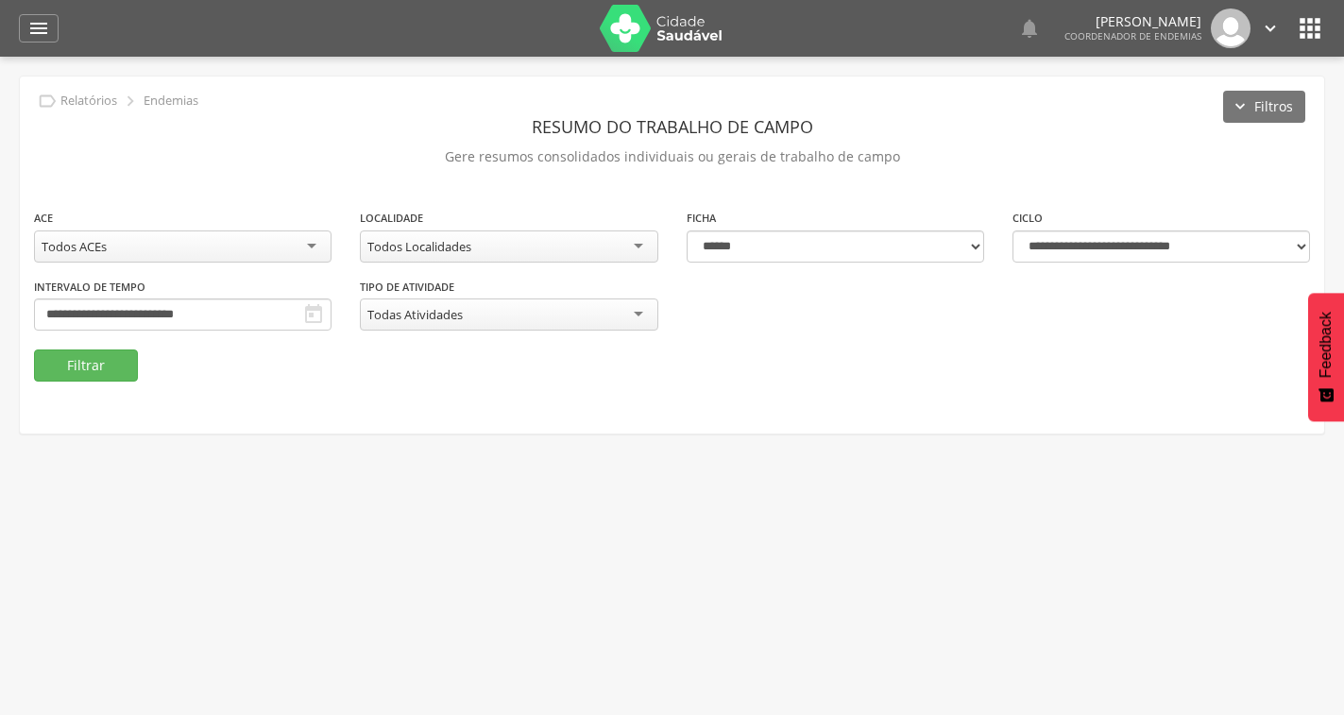
click at [104, 382] on div "**********" at bounding box center [672, 254] width 1304 height 357
click at [107, 365] on button "Filtrar" at bounding box center [86, 365] width 104 height 32
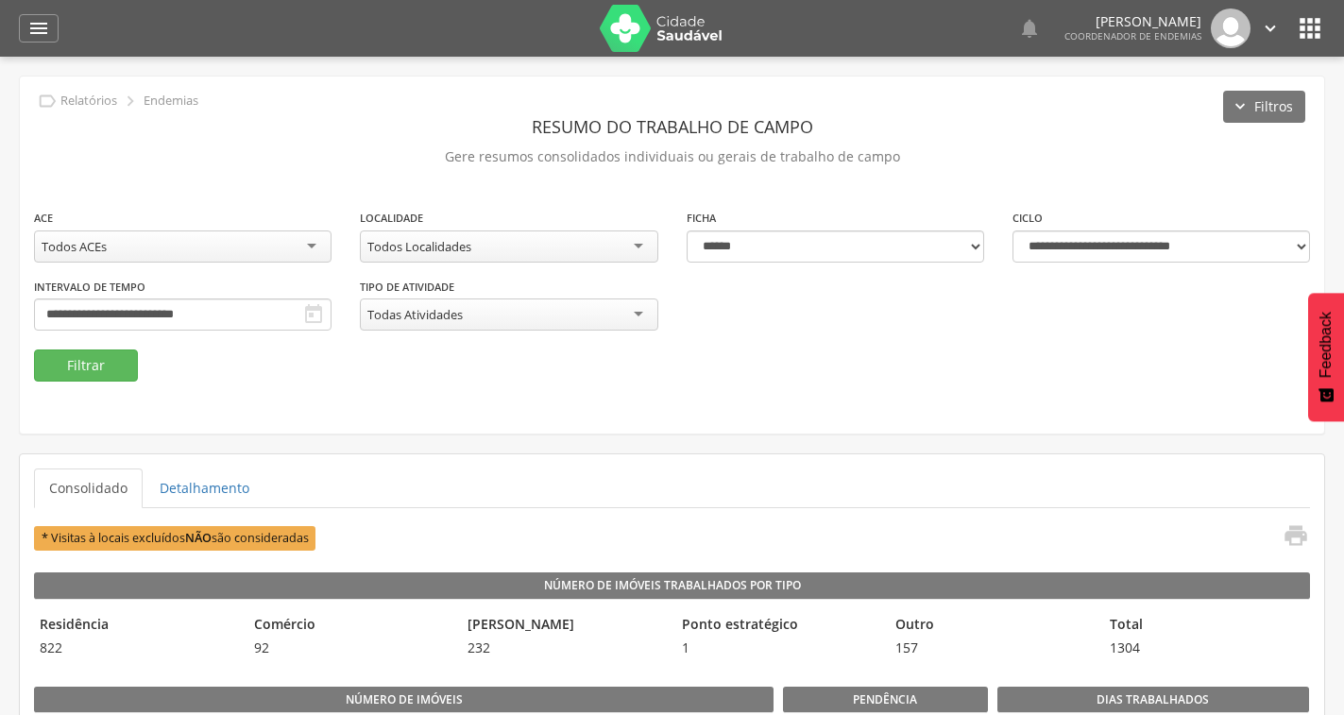
click at [310, 312] on icon "" at bounding box center [313, 314] width 23 height 23
click at [291, 312] on input "**********" at bounding box center [182, 314] width 297 height 32
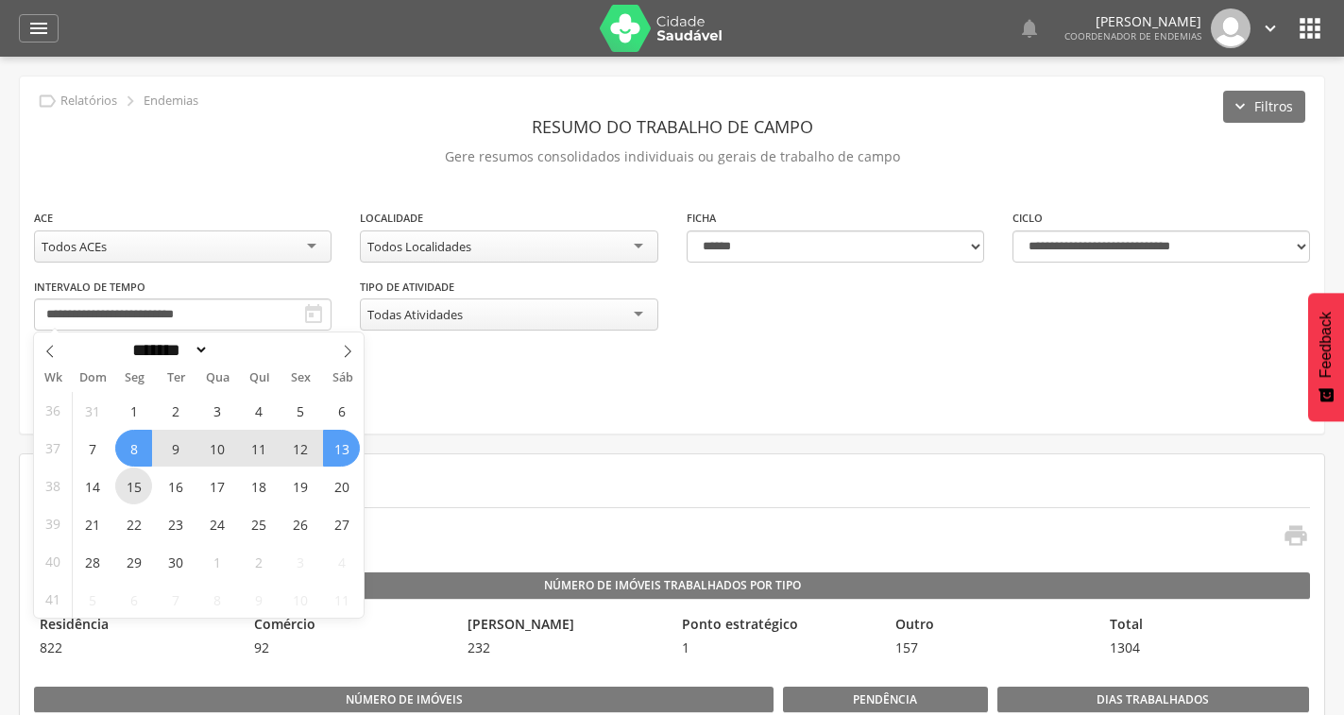
click at [127, 493] on span "15" at bounding box center [133, 485] width 37 height 37
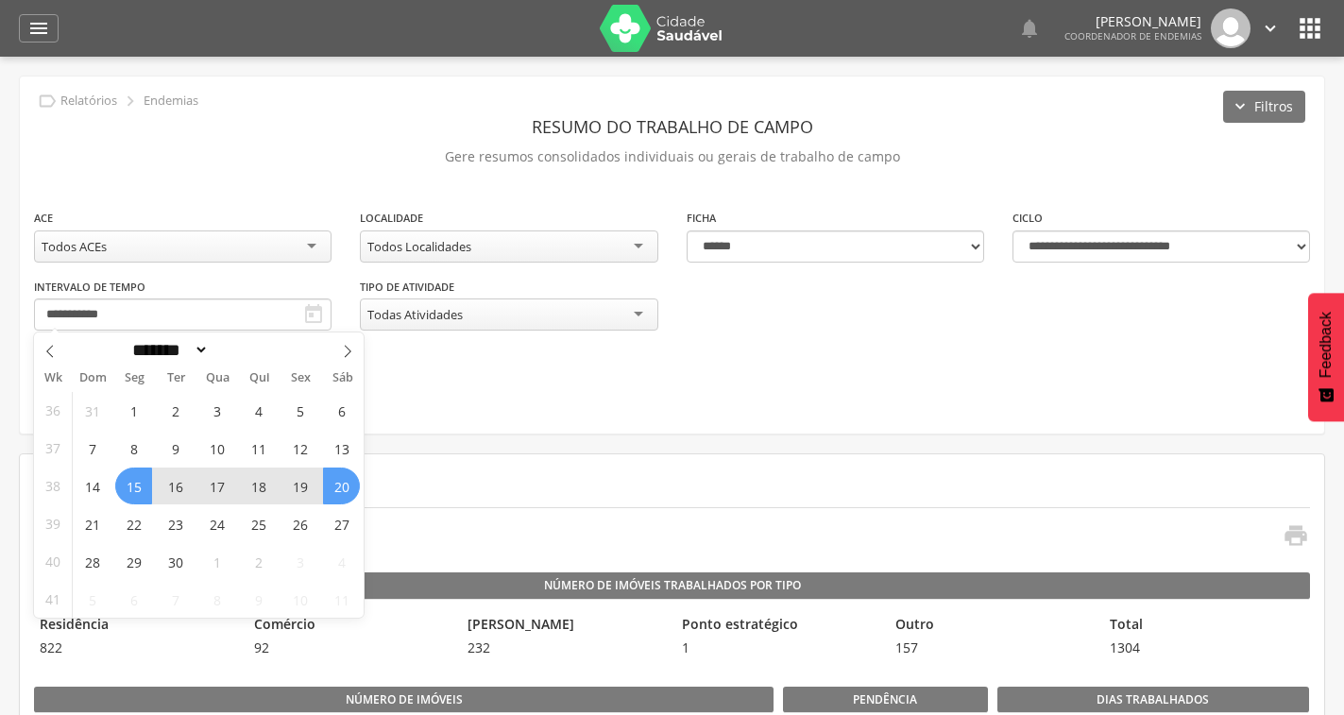
click at [344, 481] on span "20" at bounding box center [341, 485] width 37 height 37
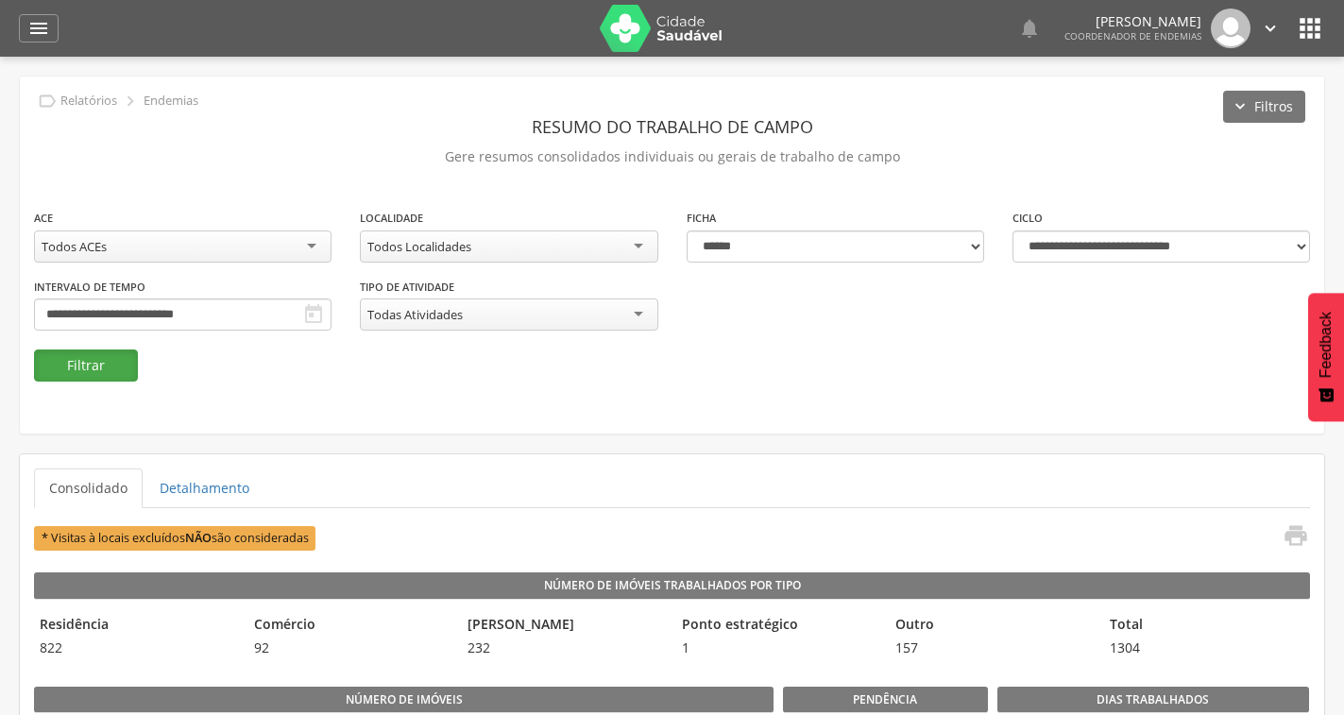
click at [88, 380] on button "Filtrar" at bounding box center [86, 365] width 104 height 32
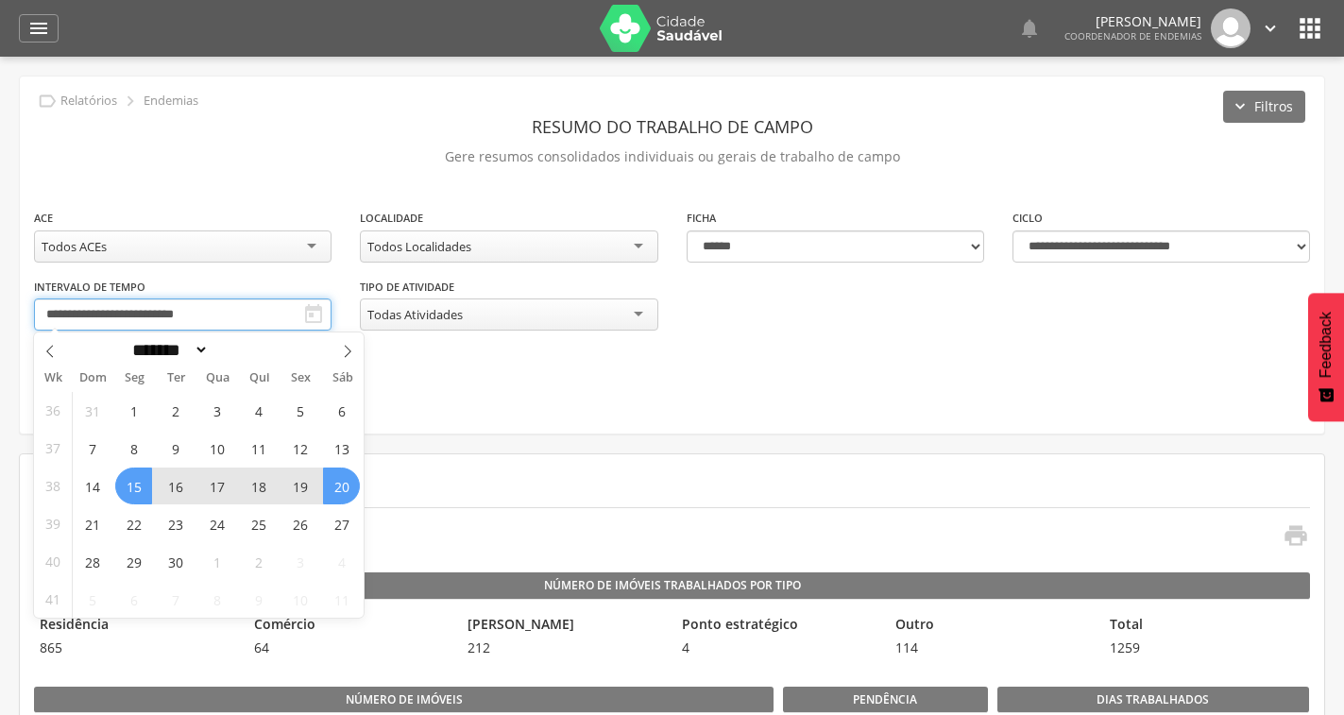
click at [297, 309] on input "**********" at bounding box center [182, 314] width 297 height 32
click at [132, 517] on span "22" at bounding box center [133, 523] width 37 height 37
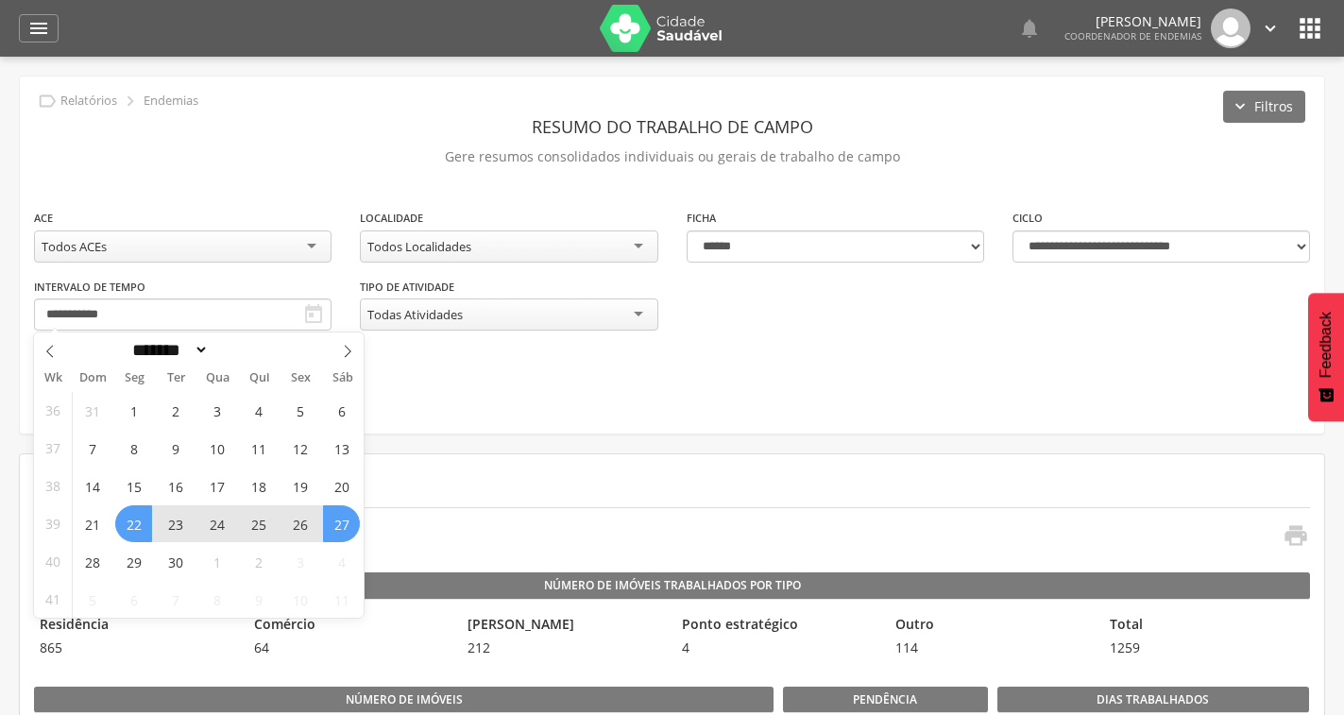
click at [342, 520] on span "27" at bounding box center [341, 523] width 37 height 37
type input "**********"
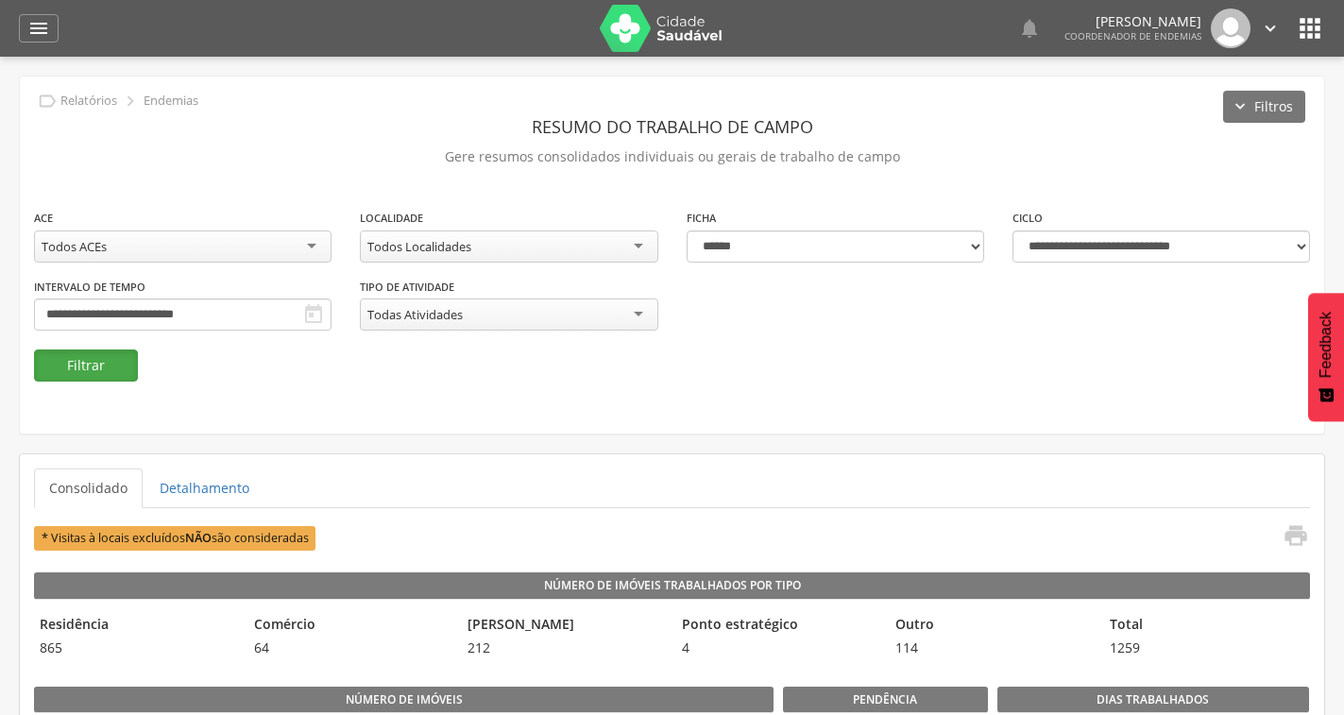
click at [108, 377] on button "Filtrar" at bounding box center [86, 365] width 104 height 32
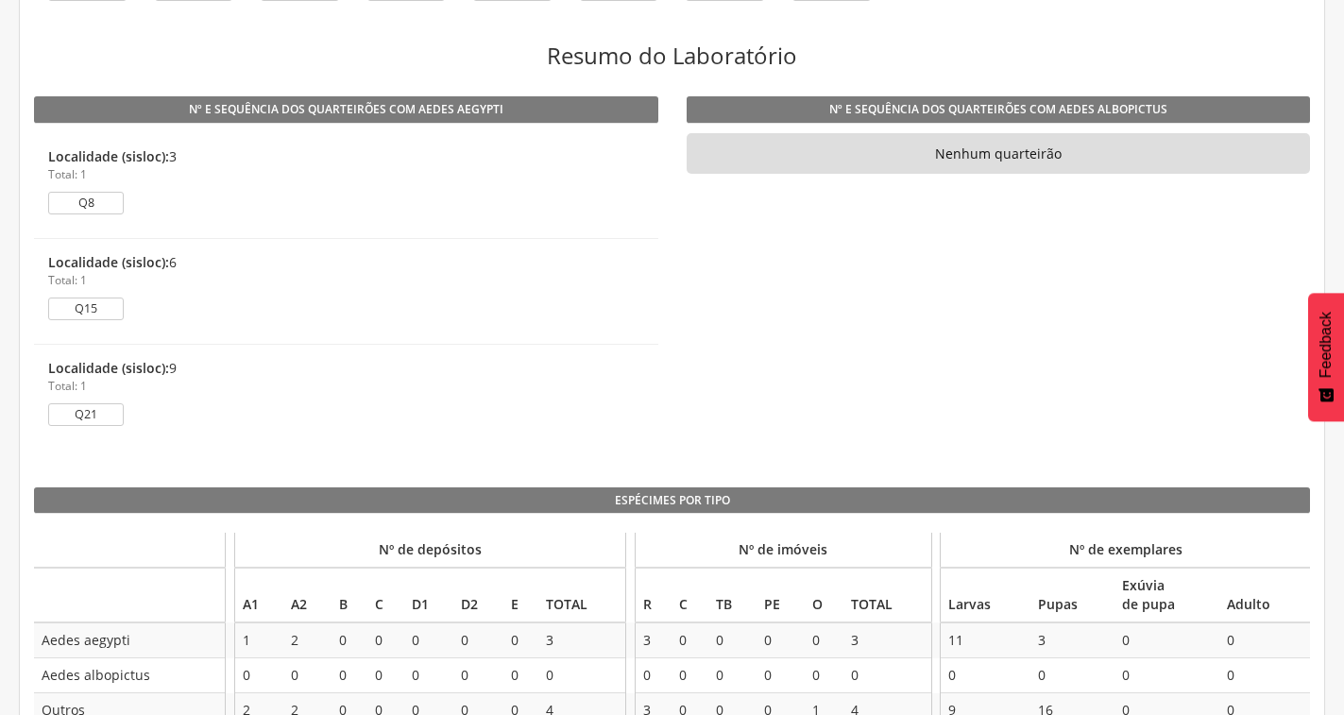
scroll to position [2980, 0]
